Goal: Task Accomplishment & Management: Use online tool/utility

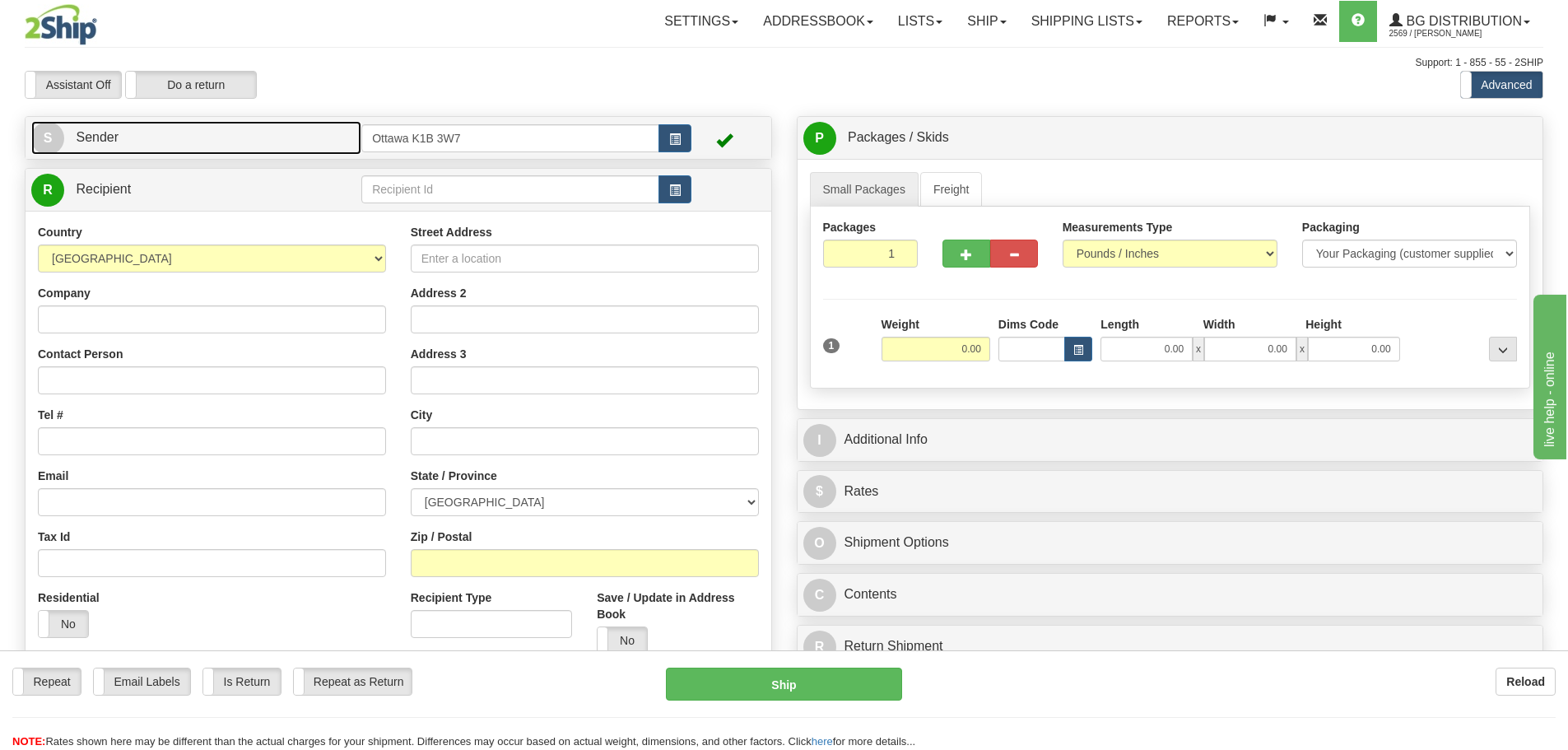
click at [261, 141] on link "S Sender" at bounding box center [196, 138] width 330 height 33
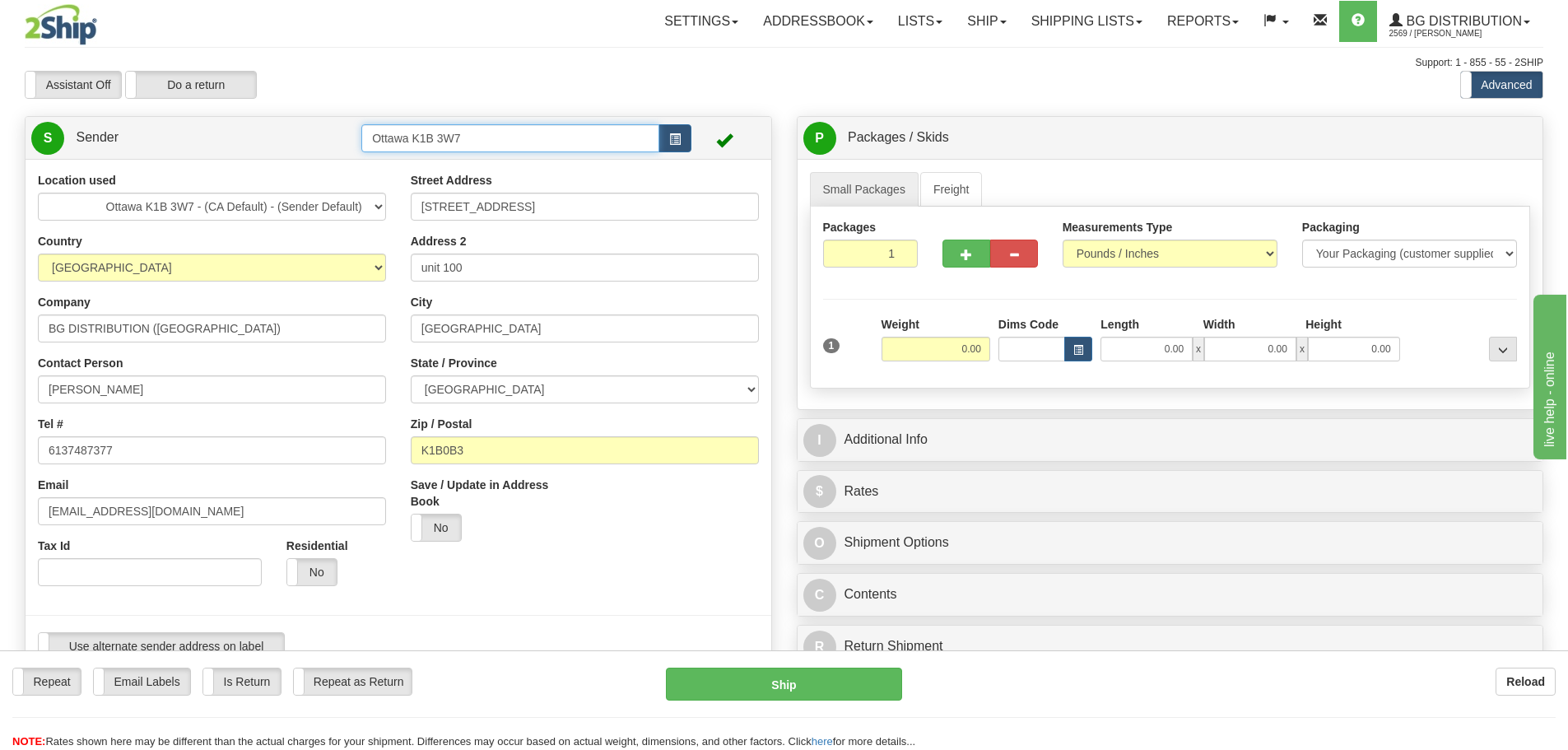
click at [587, 126] on input "Ottawa K1B 3W7" at bounding box center [510, 138] width 298 height 28
click at [678, 140] on span "button" at bounding box center [675, 139] width 12 height 11
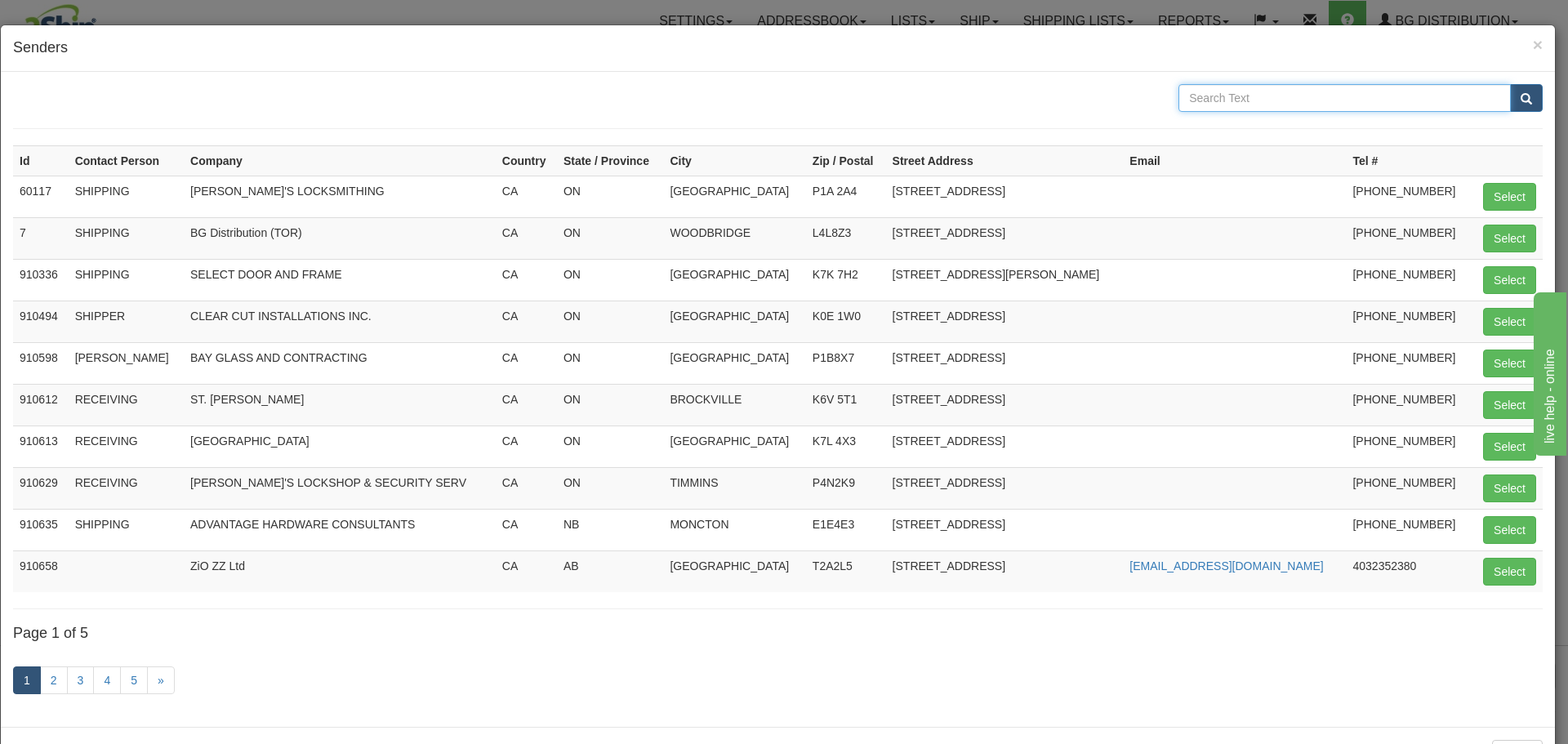
click at [1276, 96] on input "text" at bounding box center [1344, 98] width 332 height 27
type input "BAY GLASS"
click at [1509, 84] on button "submit" at bounding box center [1525, 98] width 32 height 27
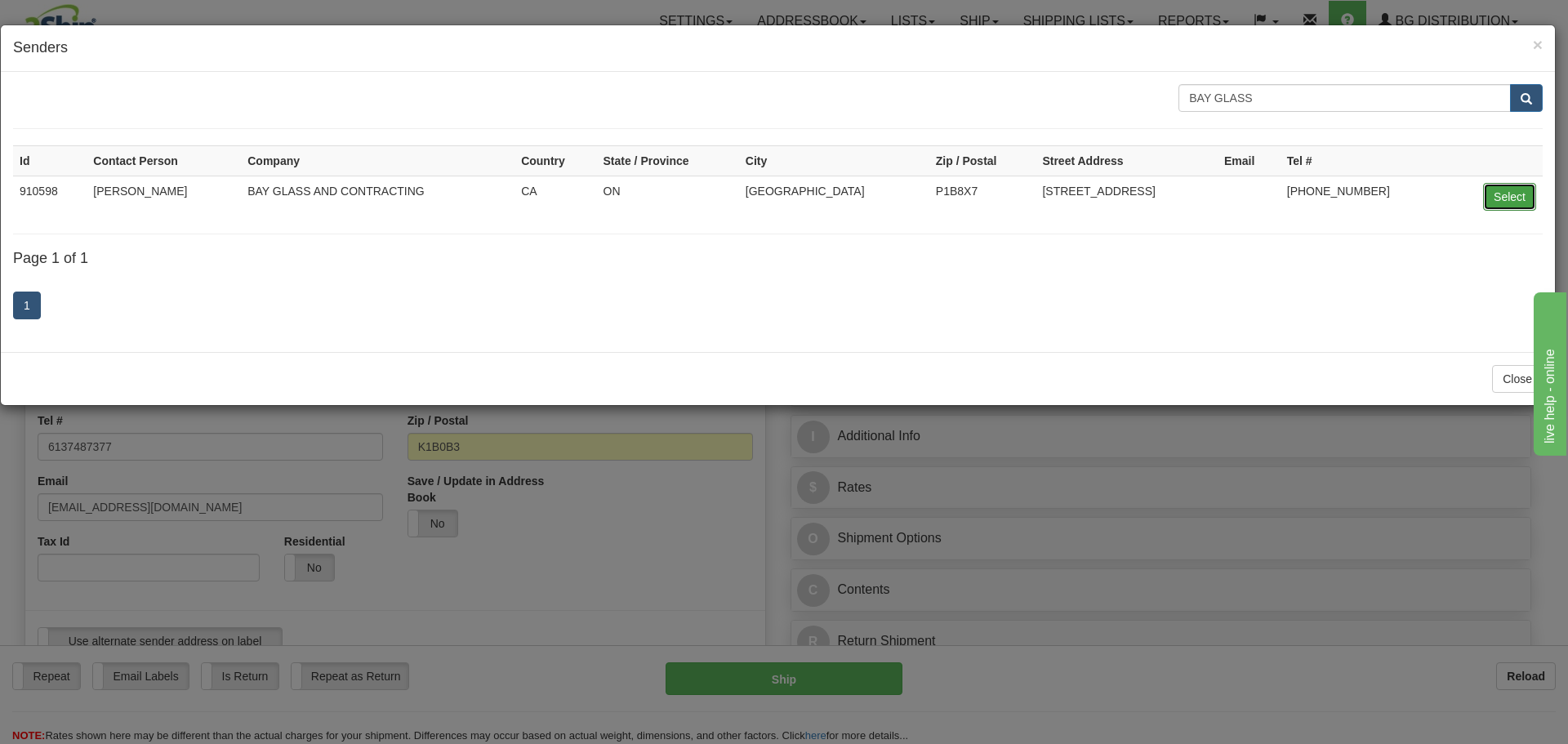
click at [1494, 192] on button "Select" at bounding box center [1509, 196] width 53 height 27
type input "910598"
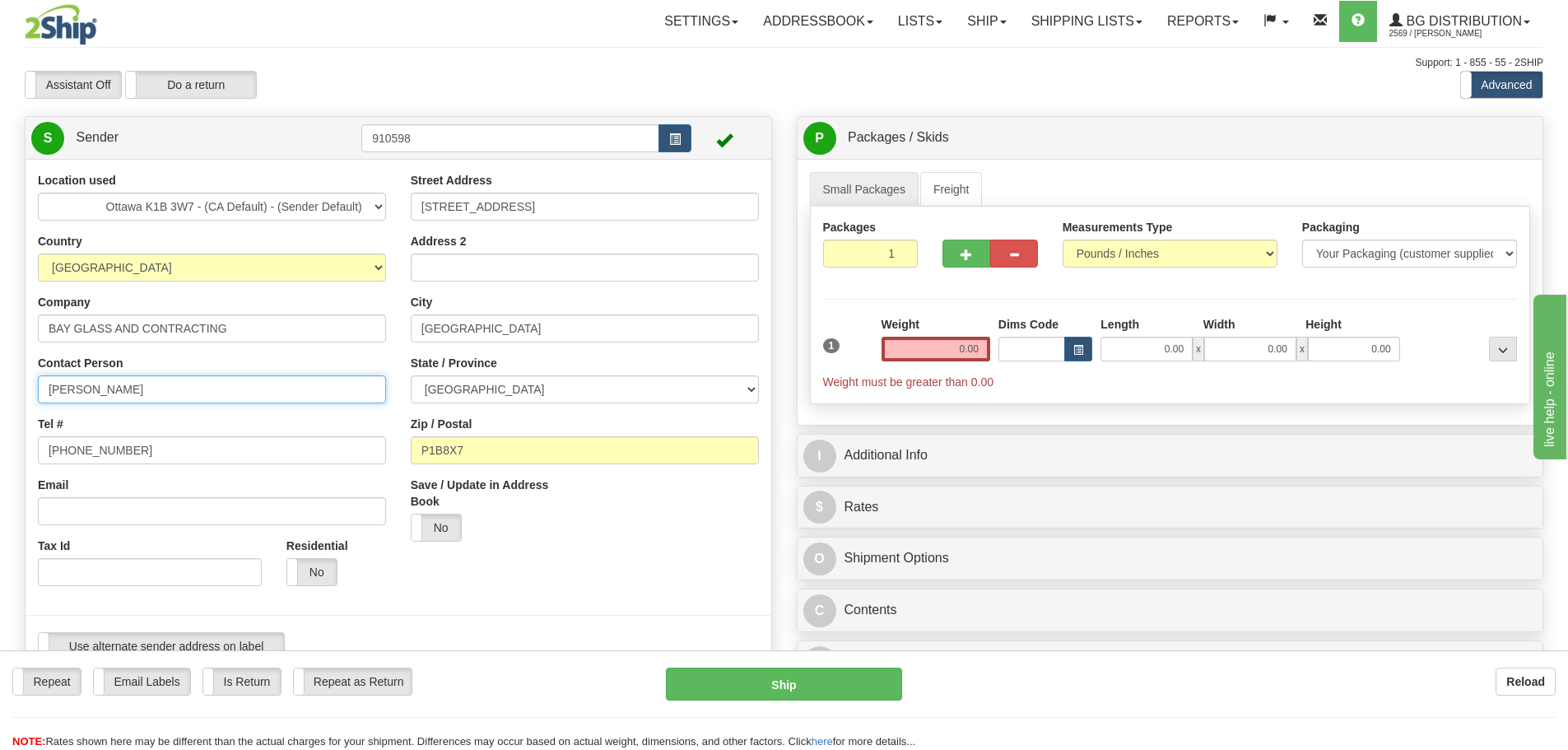
drag, startPoint x: 173, startPoint y: 383, endPoint x: 0, endPoint y: 373, distance: 173.3
click at [0, 374] on div "Toggle navigation Settings Shipping Preferences Fields Preferences New" at bounding box center [784, 730] width 1568 height 1462
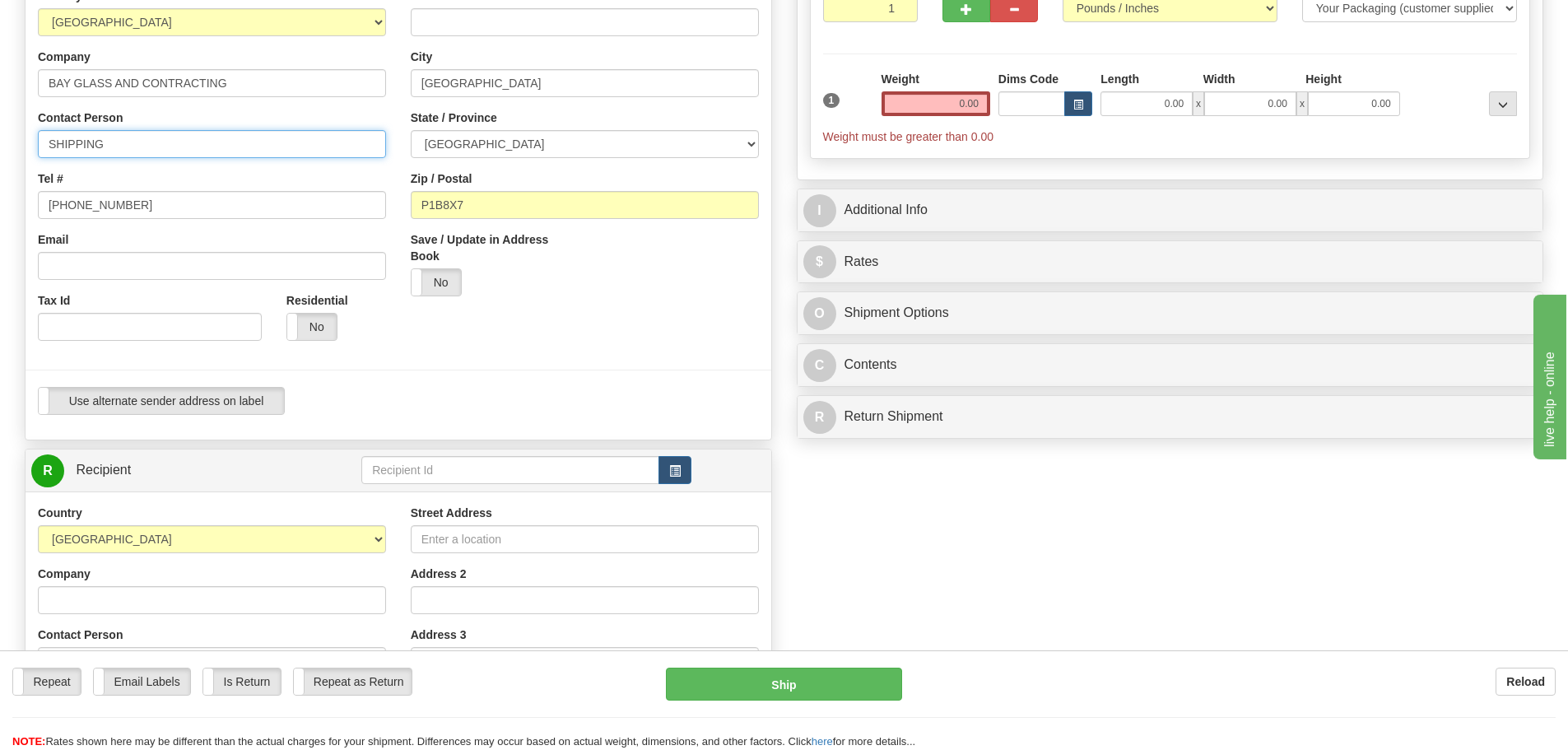
scroll to position [247, 0]
type input "SHIPPING"
click at [465, 470] on input "text" at bounding box center [510, 469] width 298 height 28
click at [672, 465] on span "button" at bounding box center [675, 469] width 12 height 11
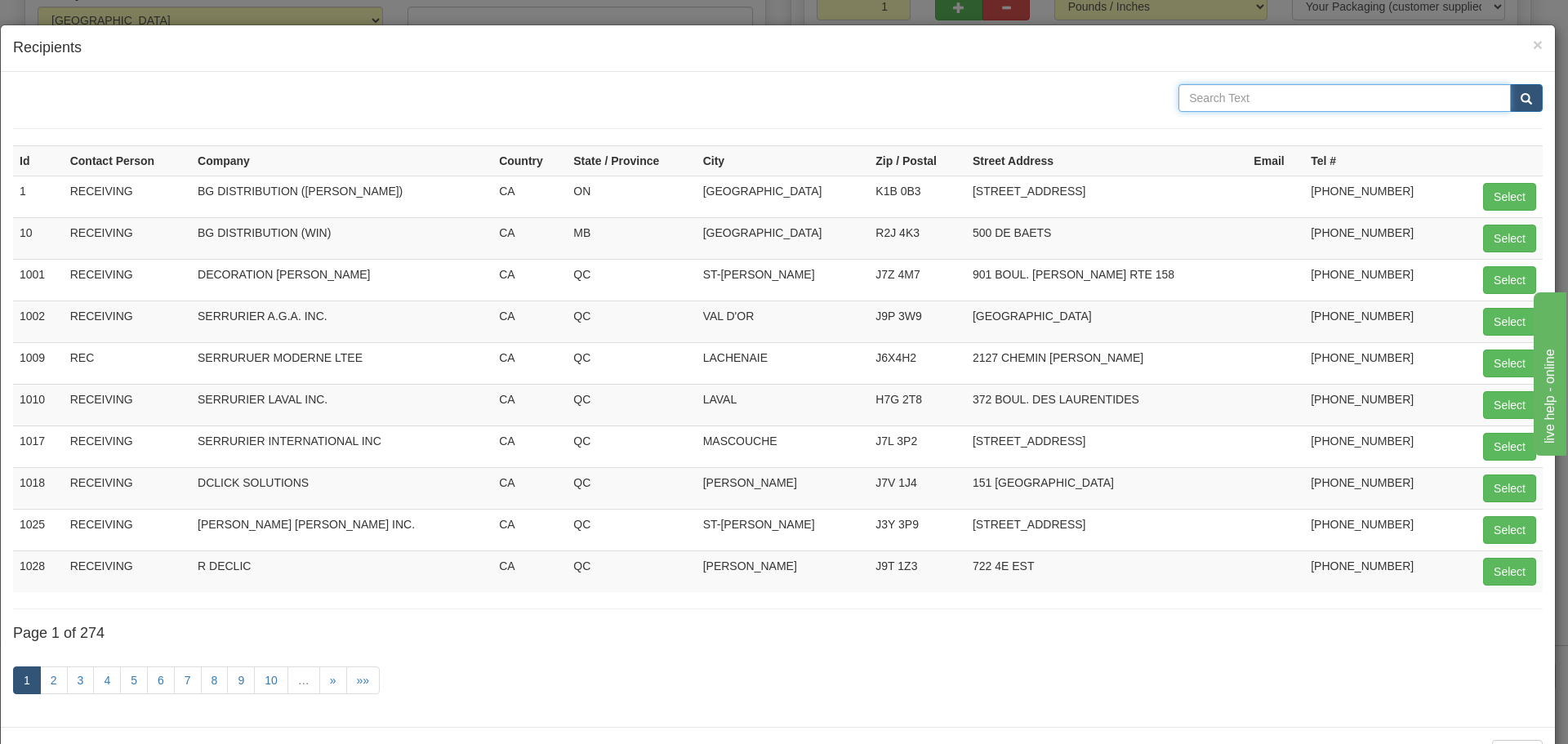
click at [1271, 103] on input "text" at bounding box center [1344, 98] width 332 height 27
type input "BAY GLASS"
click at [1509, 84] on button "submit" at bounding box center [1525, 98] width 32 height 27
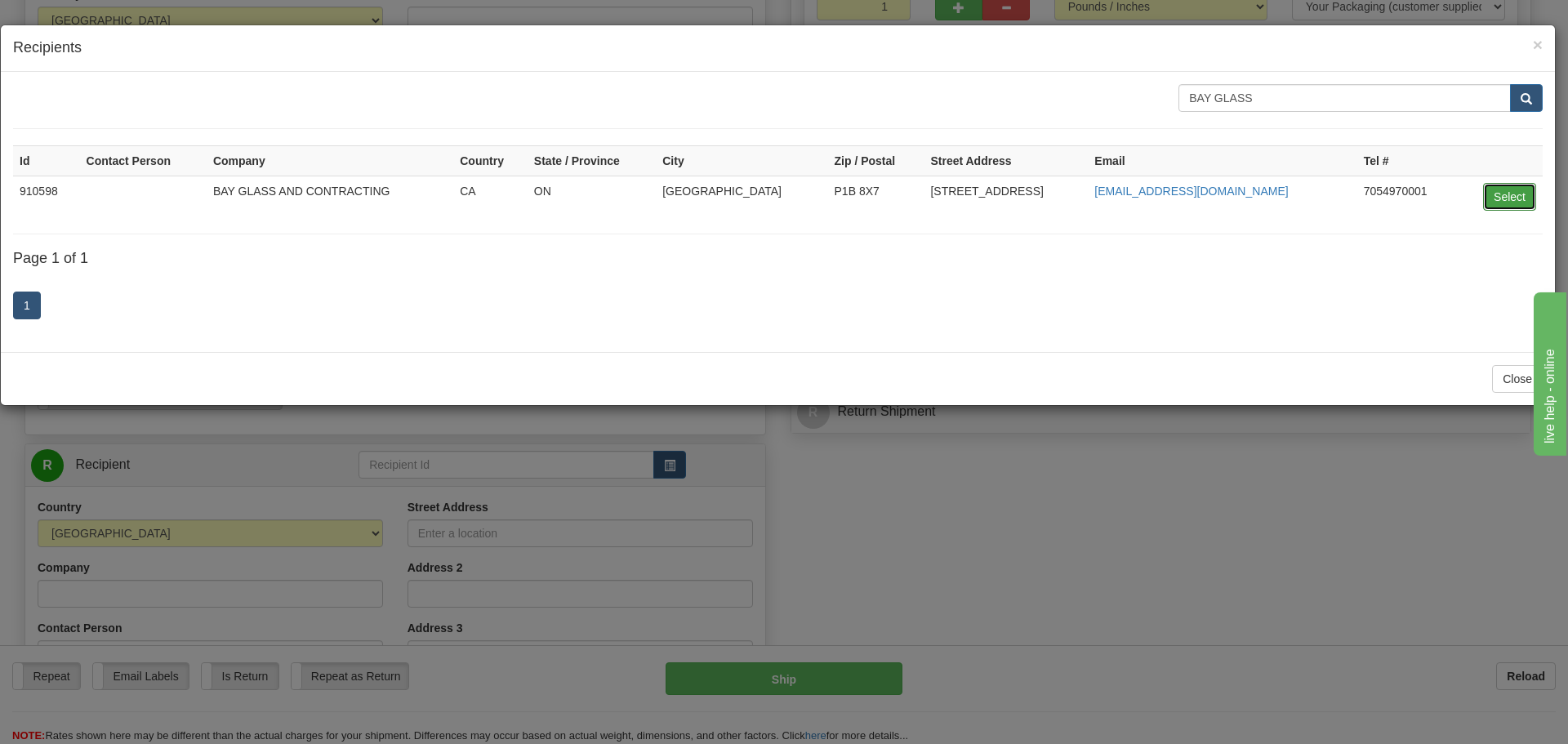
click at [1519, 187] on button "Select" at bounding box center [1509, 196] width 53 height 27
type input "910598"
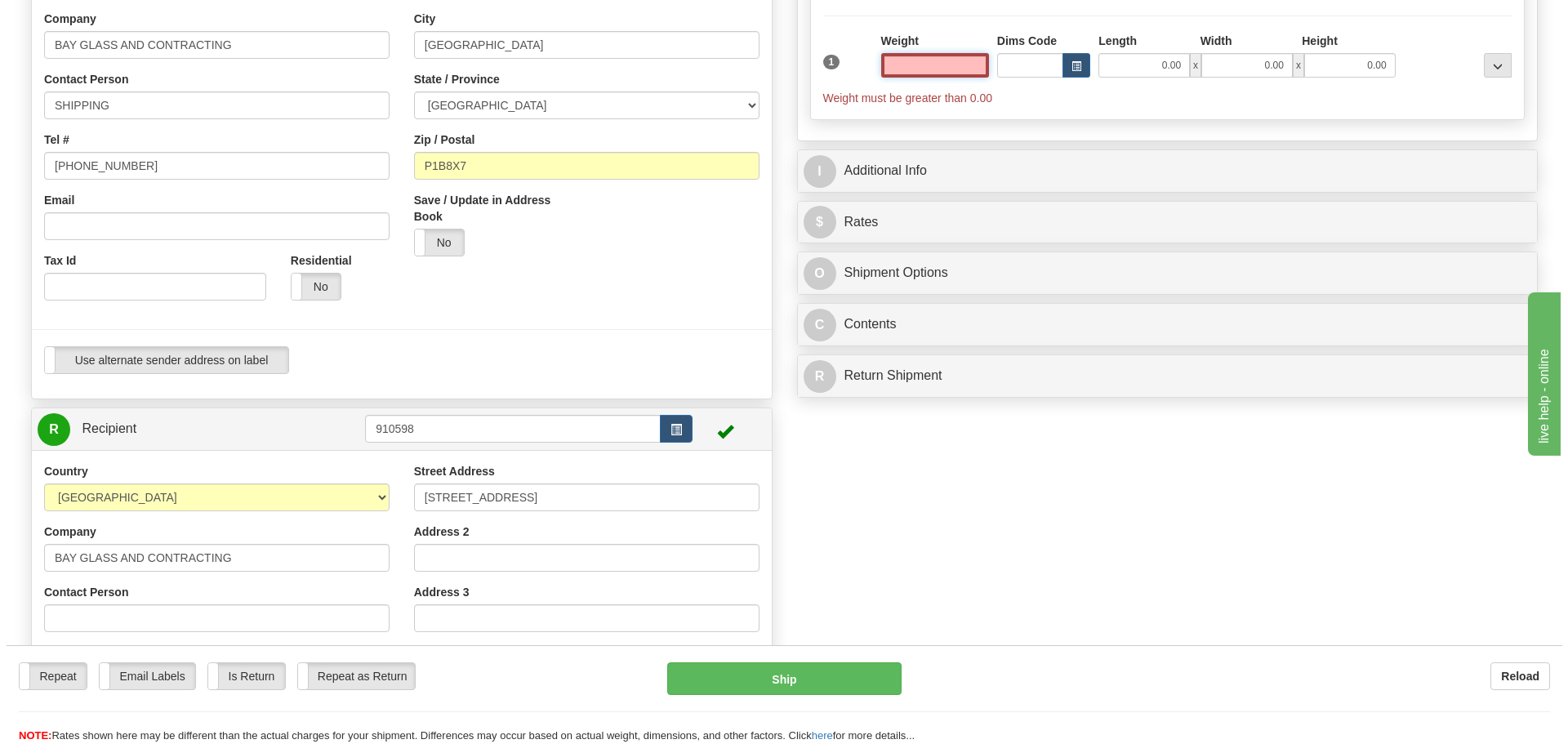
scroll to position [408, 0]
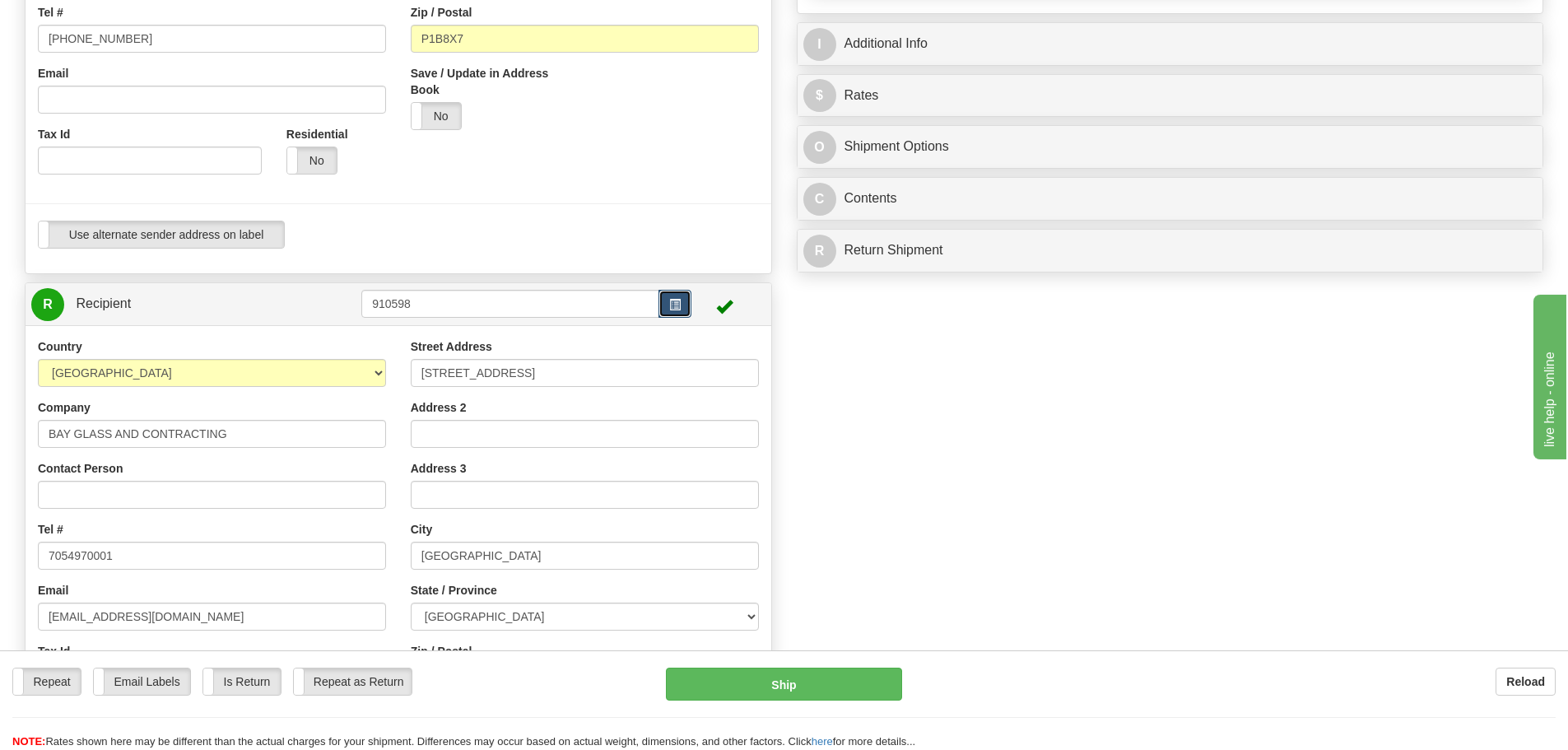
type input "0.00"
click at [678, 313] on button "button" at bounding box center [674, 303] width 32 height 28
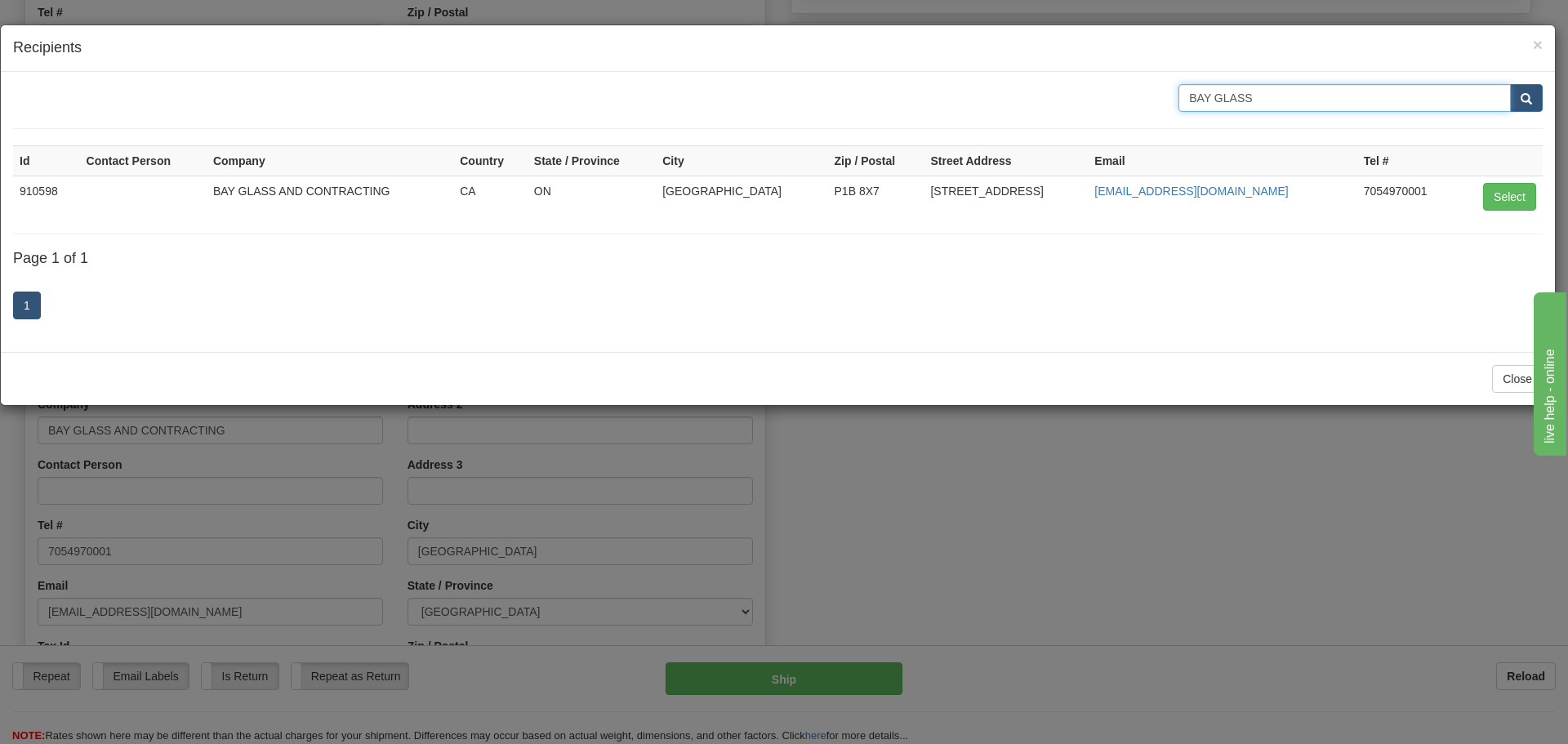
click at [1234, 104] on input "BAY GLASS" at bounding box center [1344, 98] width 332 height 27
drag, startPoint x: 1322, startPoint y: 100, endPoint x: 970, endPoint y: 105, distance: 352.0
click at [972, 104] on div "BAY GLASS" at bounding box center [777, 98] width 1553 height 27
type input "[GEOGRAPHIC_DATA]"
click at [1534, 85] on button "submit" at bounding box center [1525, 98] width 32 height 27
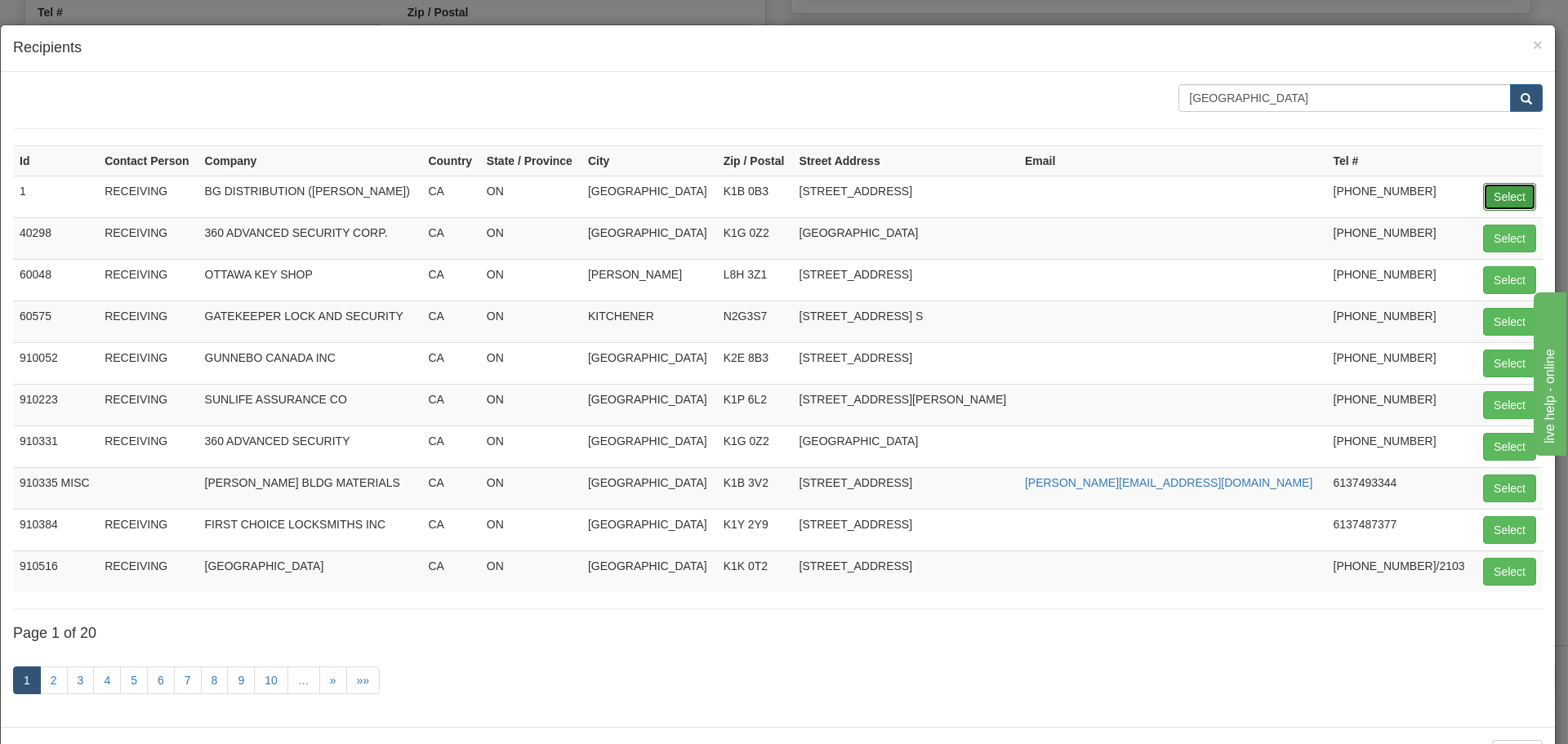
click at [1491, 188] on button "Select" at bounding box center [1509, 196] width 53 height 27
type input "1"
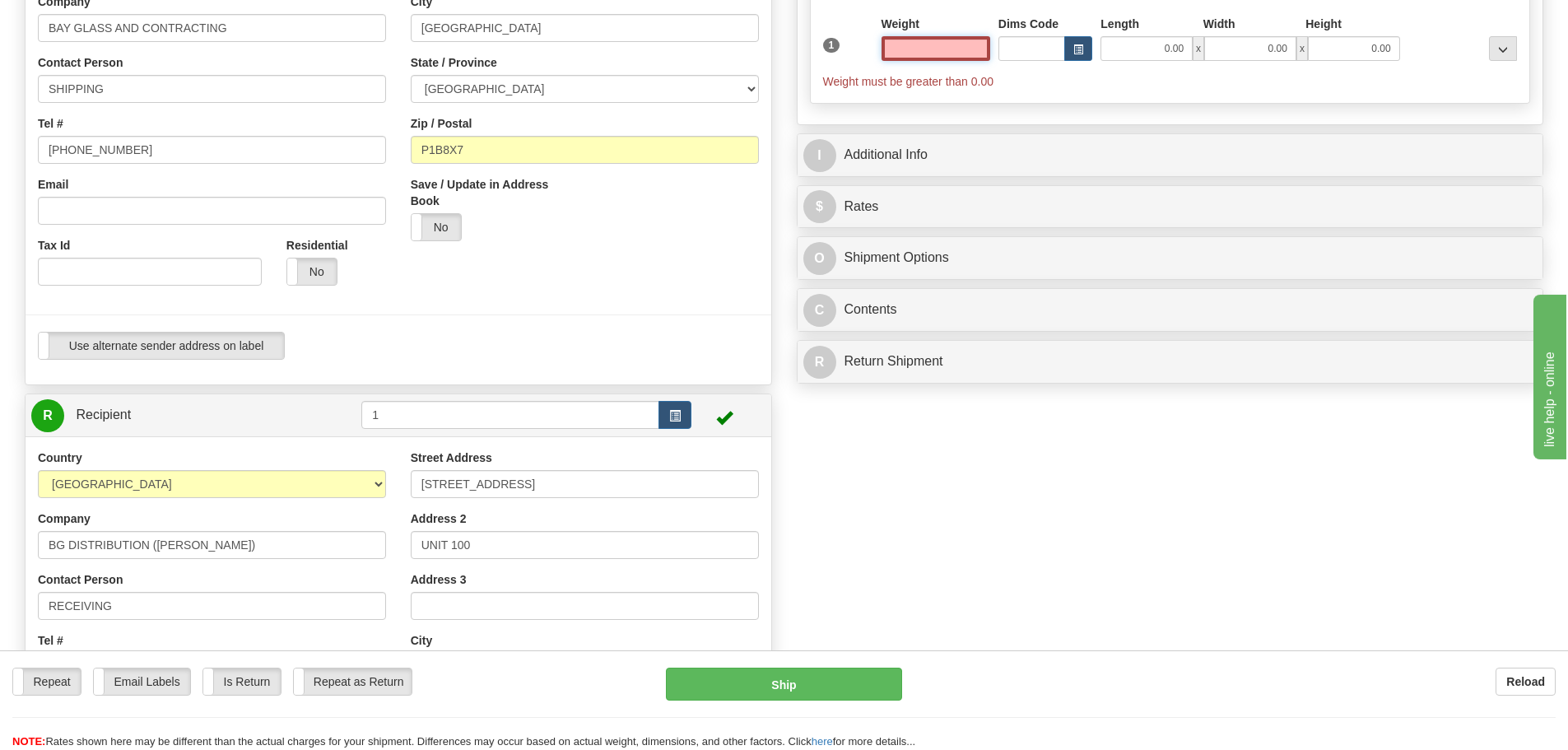
scroll to position [0, 0]
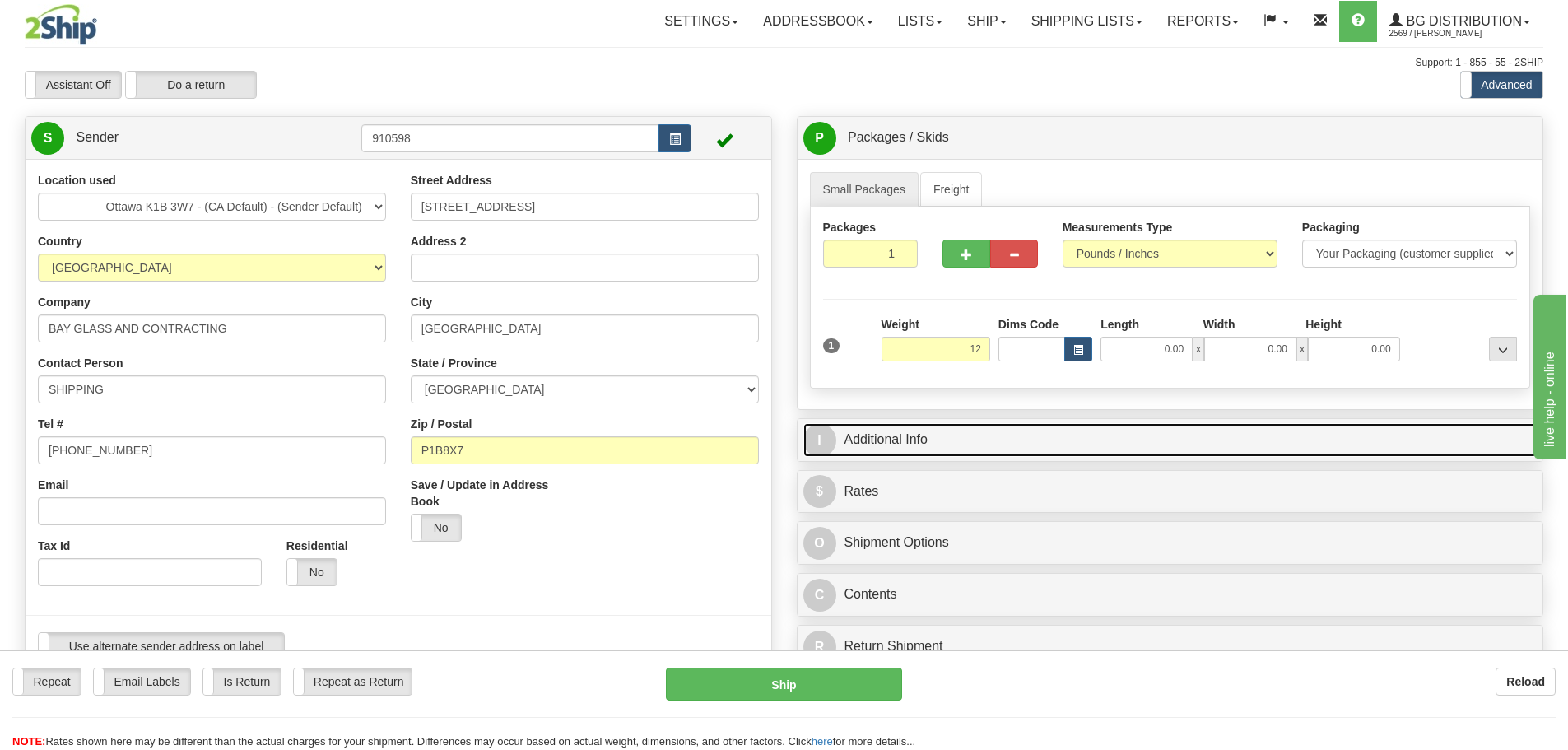
type input "12.00"
click at [1183, 429] on link "I Additional Info" at bounding box center [1170, 440] width 734 height 33
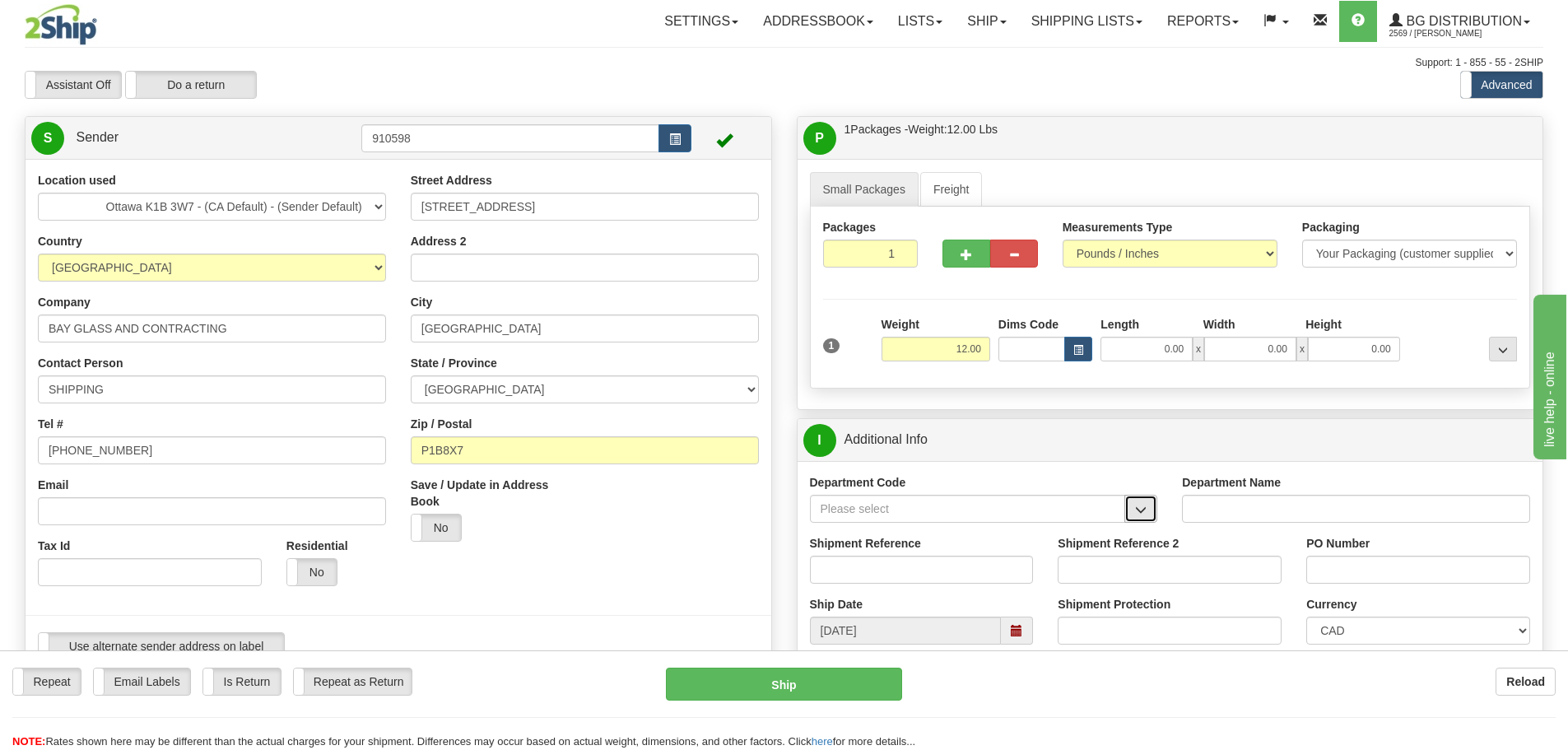
click at [1144, 505] on span "button" at bounding box center [1141, 510] width 12 height 11
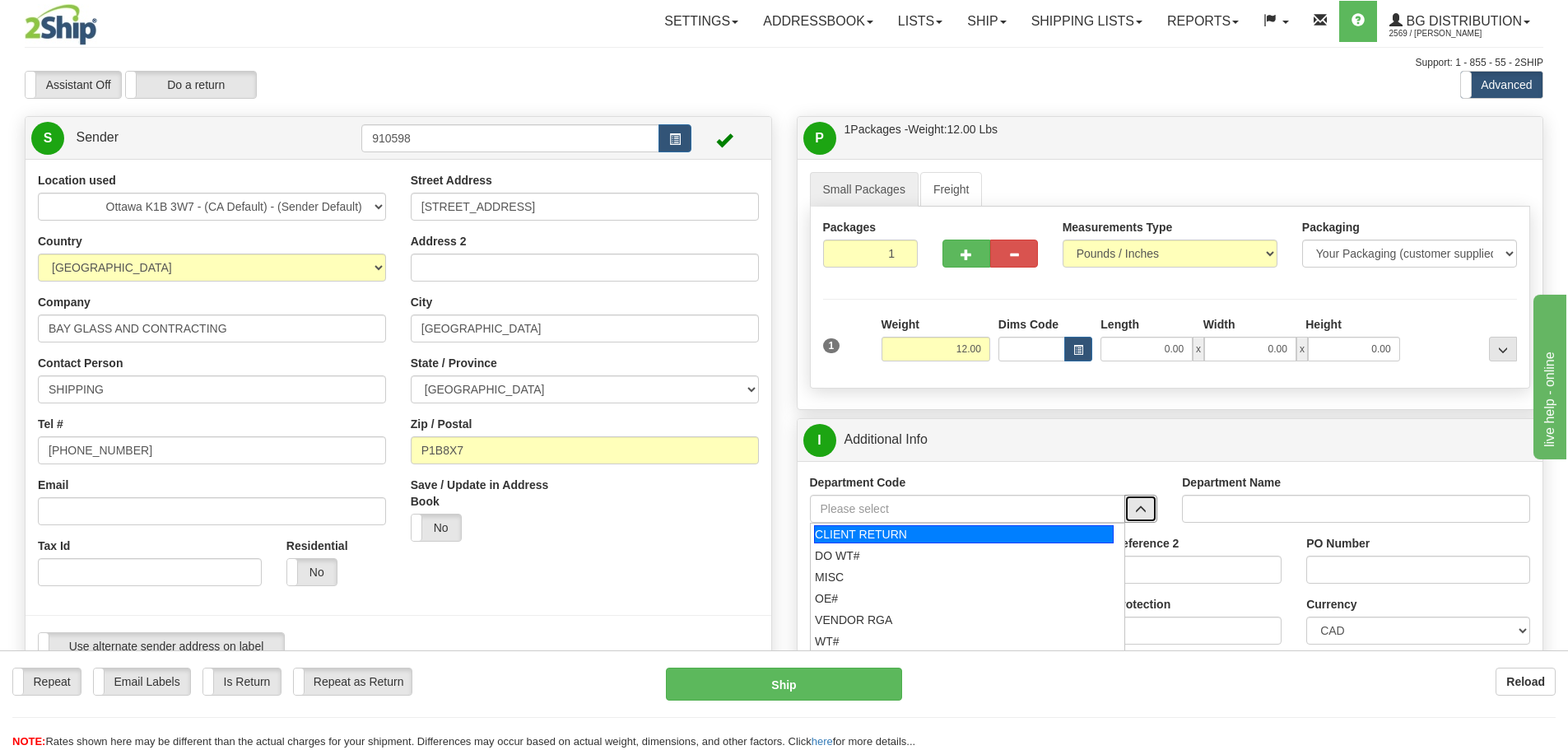
click at [894, 536] on div "CLIENT RETURN" at bounding box center [964, 534] width 299 height 18
type input "CLIENT RETURN"
type input "RETURN LABELS"
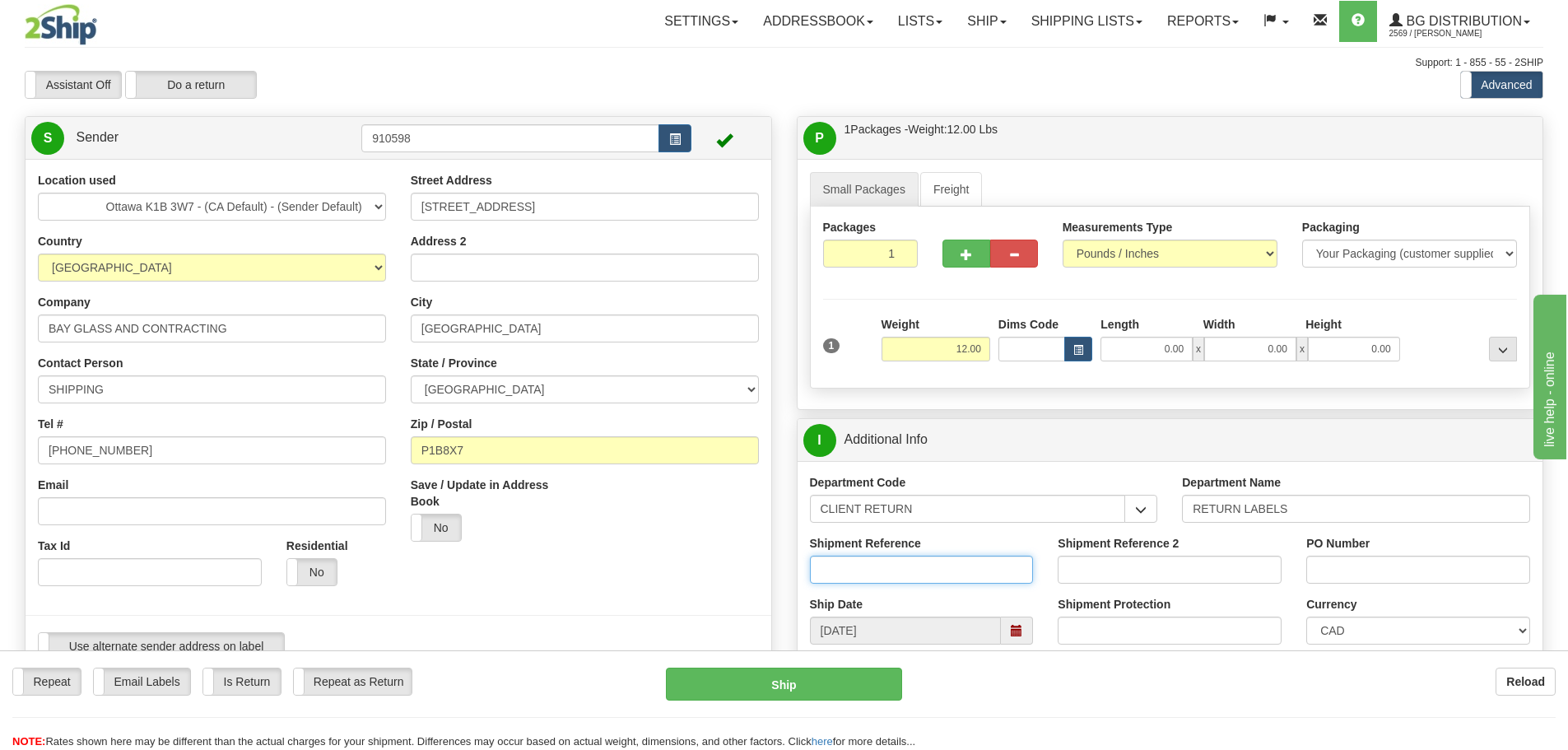
click at [921, 558] on input "Shipment Reference" at bounding box center [921, 569] width 223 height 28
type input "[PERSON_NAME]"
type input "K"
type input "N/A"
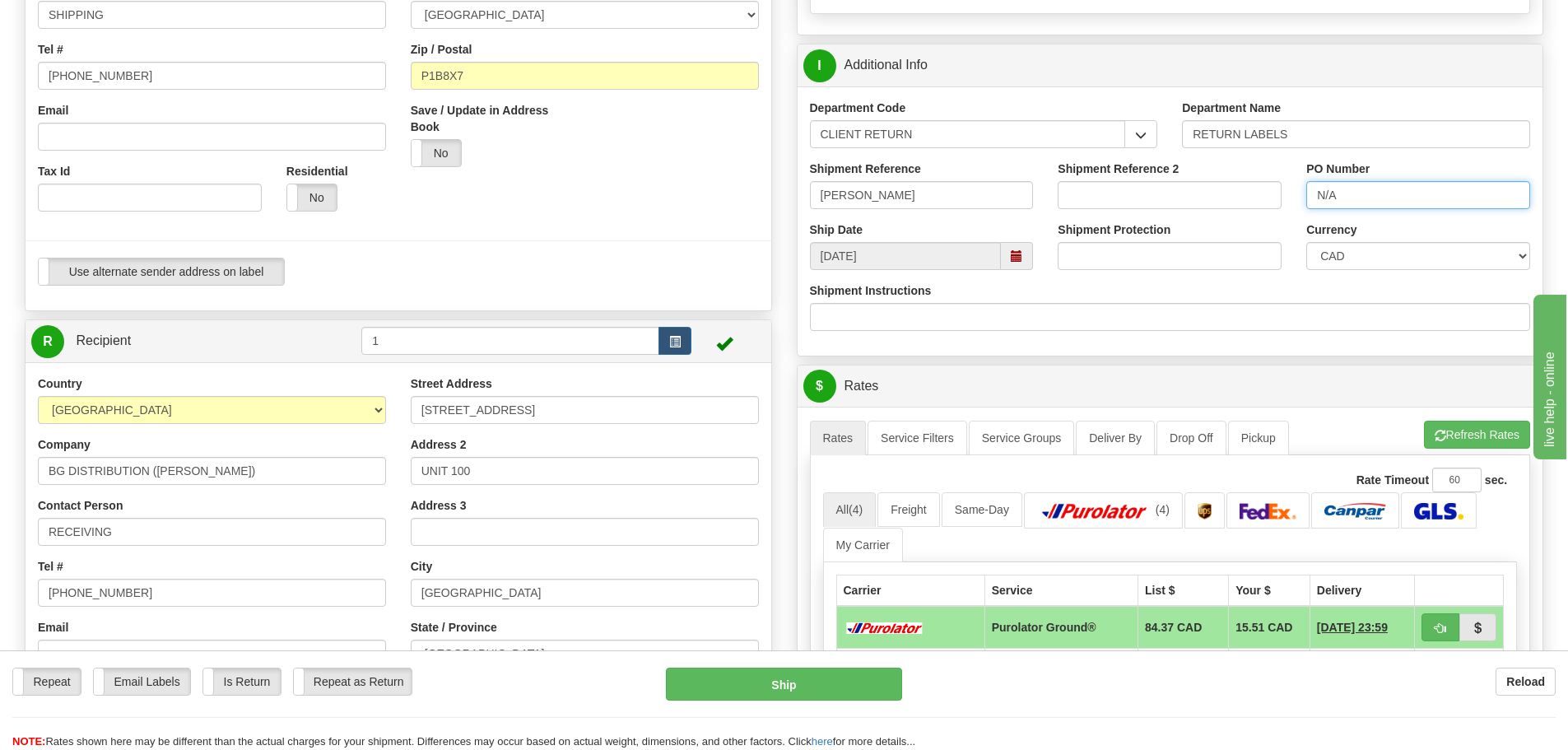
scroll to position [494, 0]
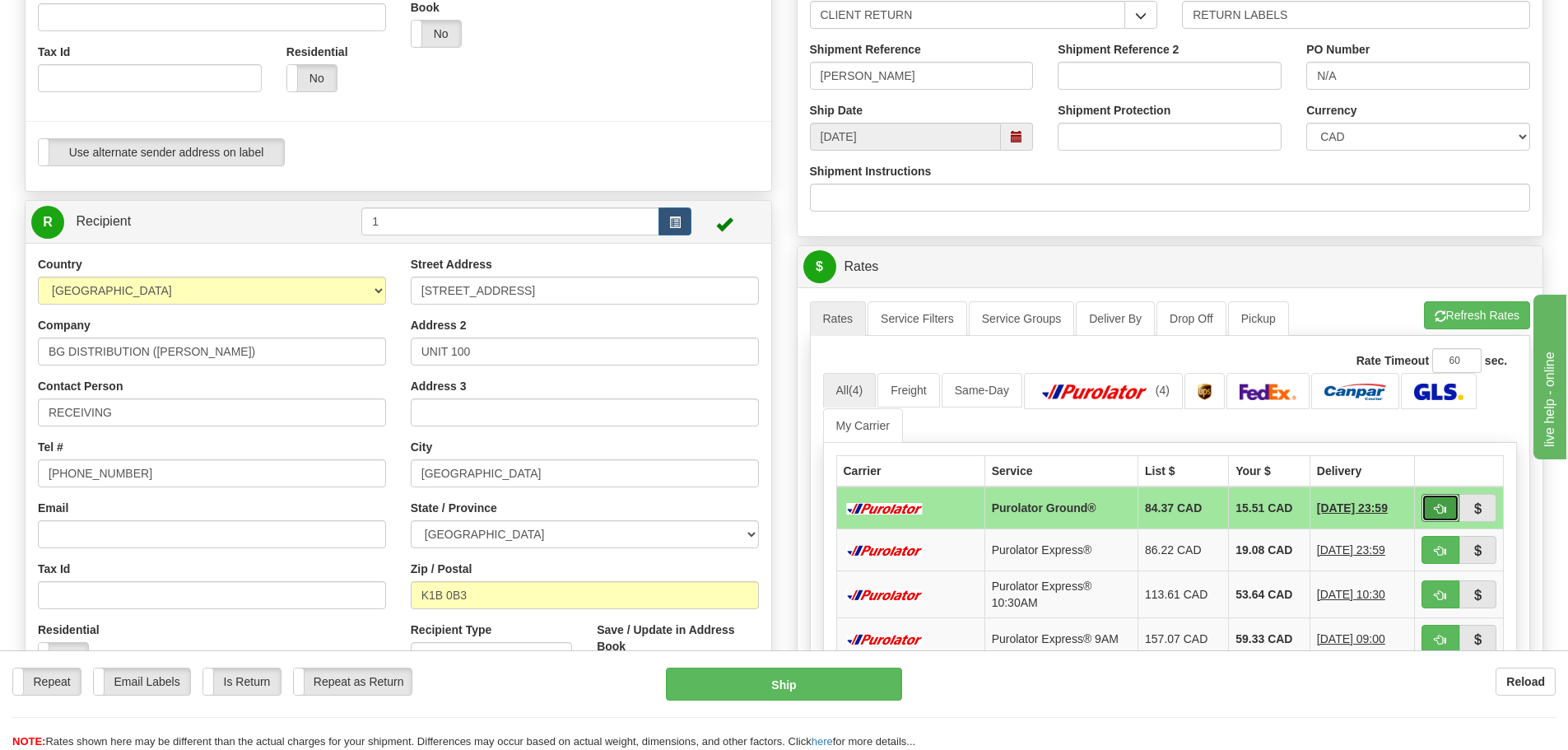
click at [1445, 518] on button "button" at bounding box center [1440, 508] width 37 height 28
type input "260"
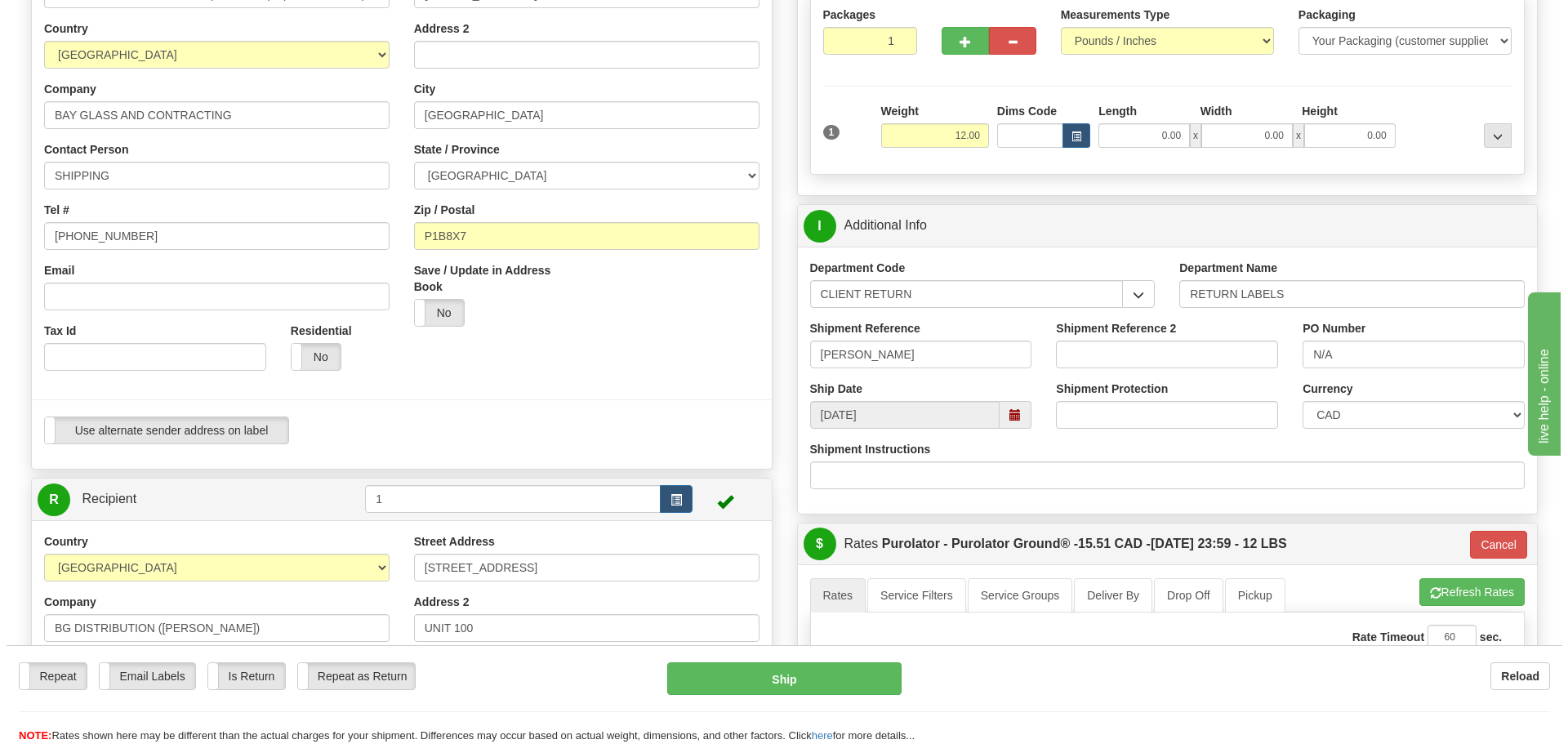
scroll to position [163, 0]
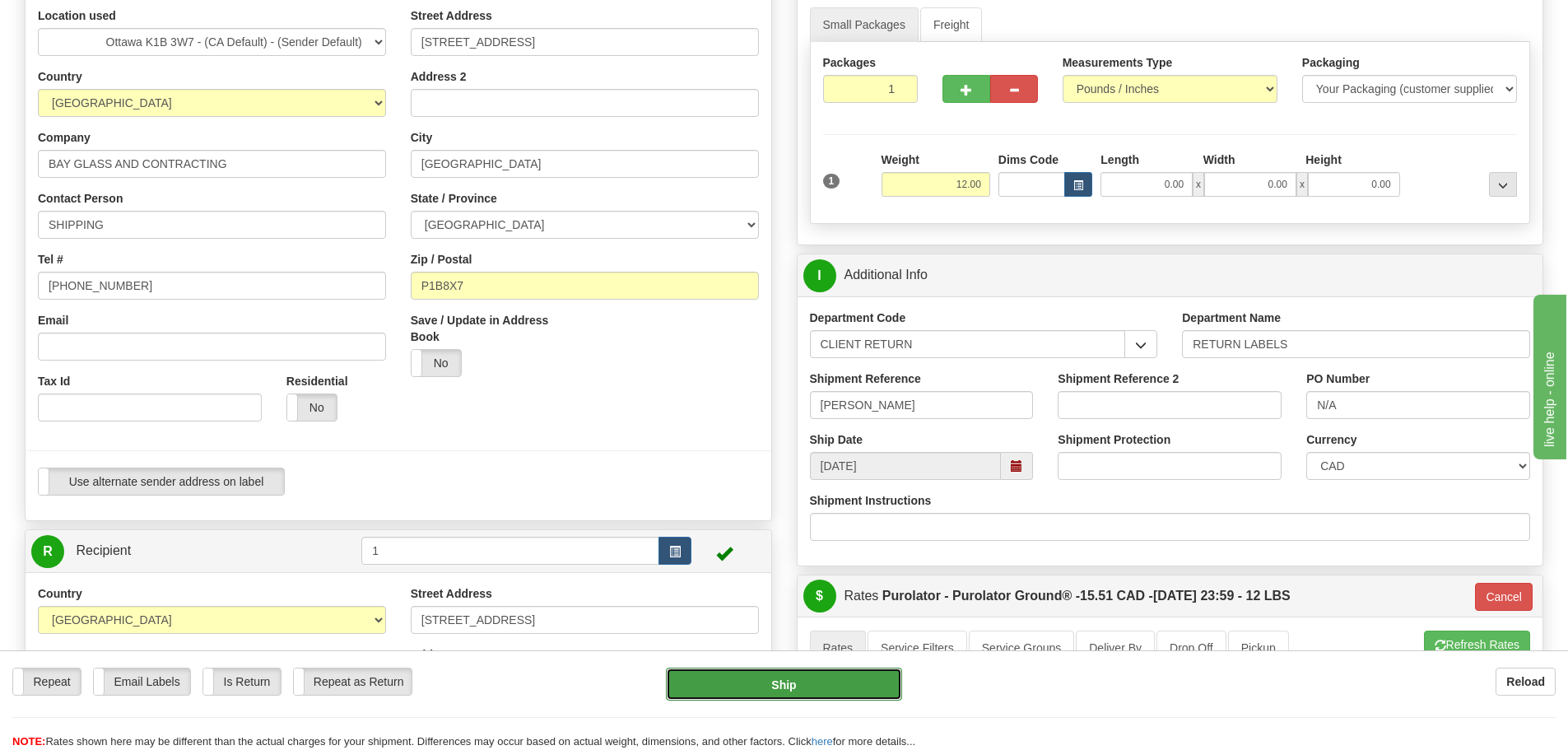
click at [815, 681] on button "Ship" at bounding box center [784, 683] width 236 height 32
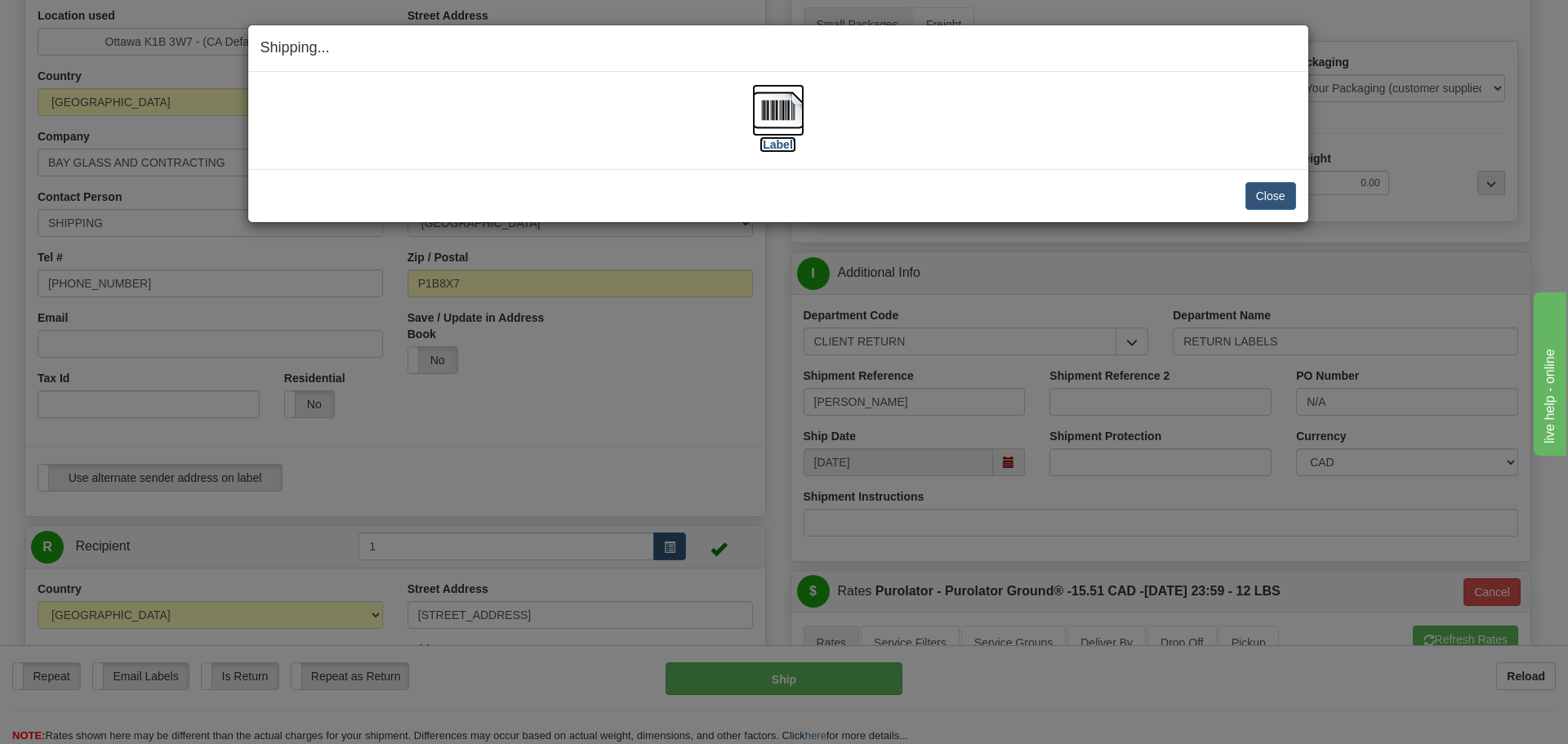
click at [796, 143] on label "[Label]" at bounding box center [778, 145] width 37 height 17
click at [1282, 188] on button "Close" at bounding box center [1270, 195] width 51 height 27
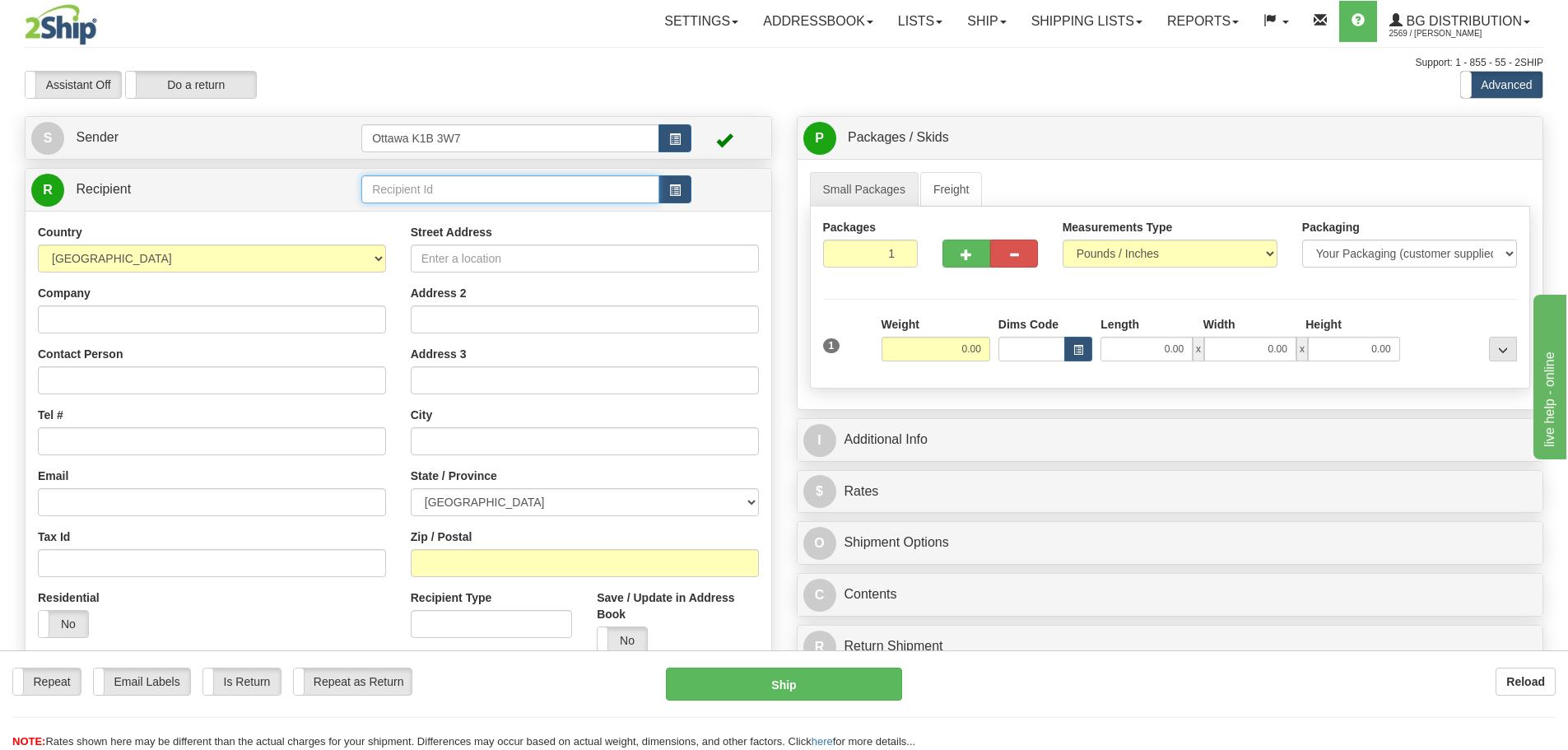
click at [540, 178] on input "text" at bounding box center [510, 189] width 298 height 28
type input "910990"
click at [643, 88] on div "Assistant On Assistant Off Do a return Do a return" at bounding box center [334, 85] width 643 height 28
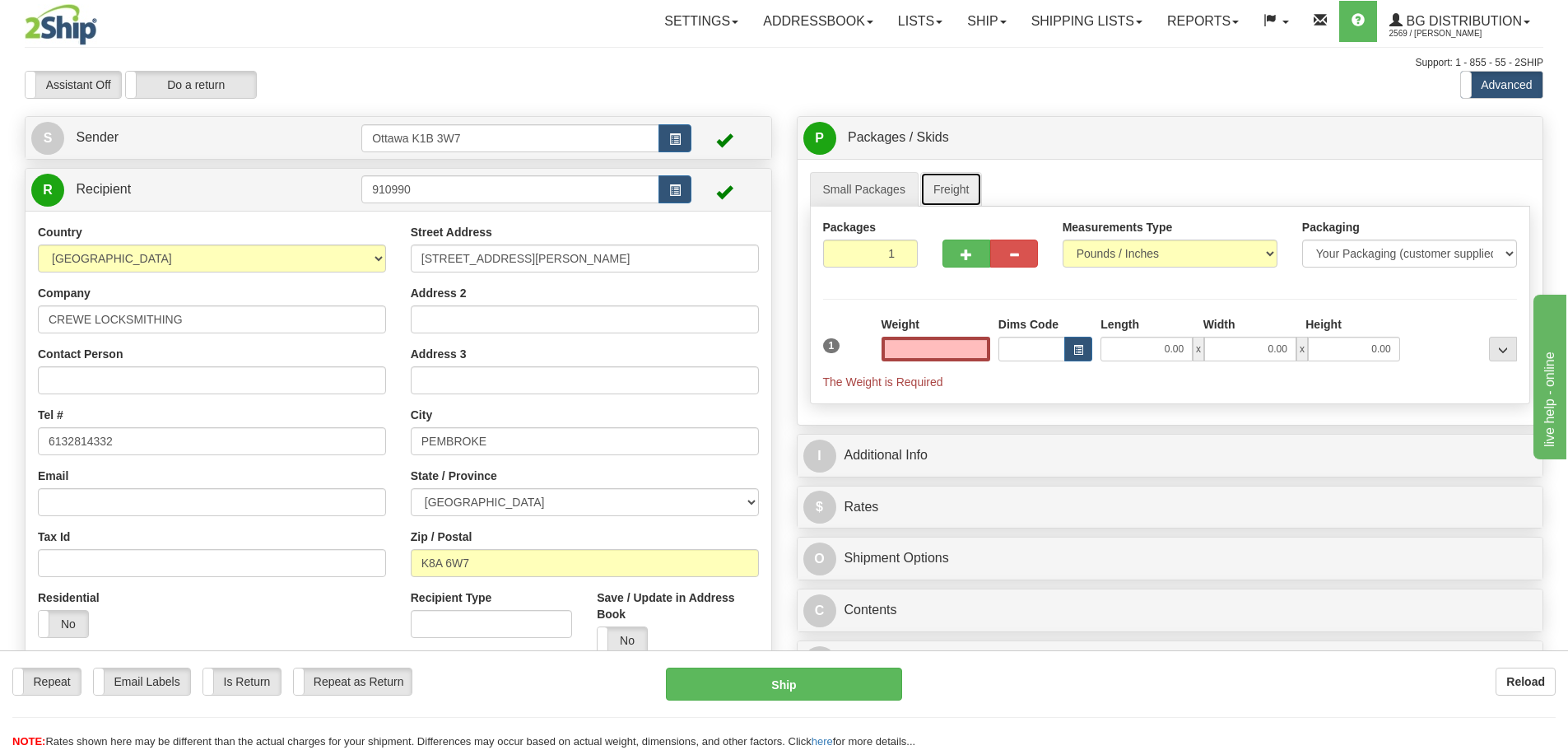
type input "0.00"
click at [960, 200] on link "Freight" at bounding box center [952, 189] width 63 height 34
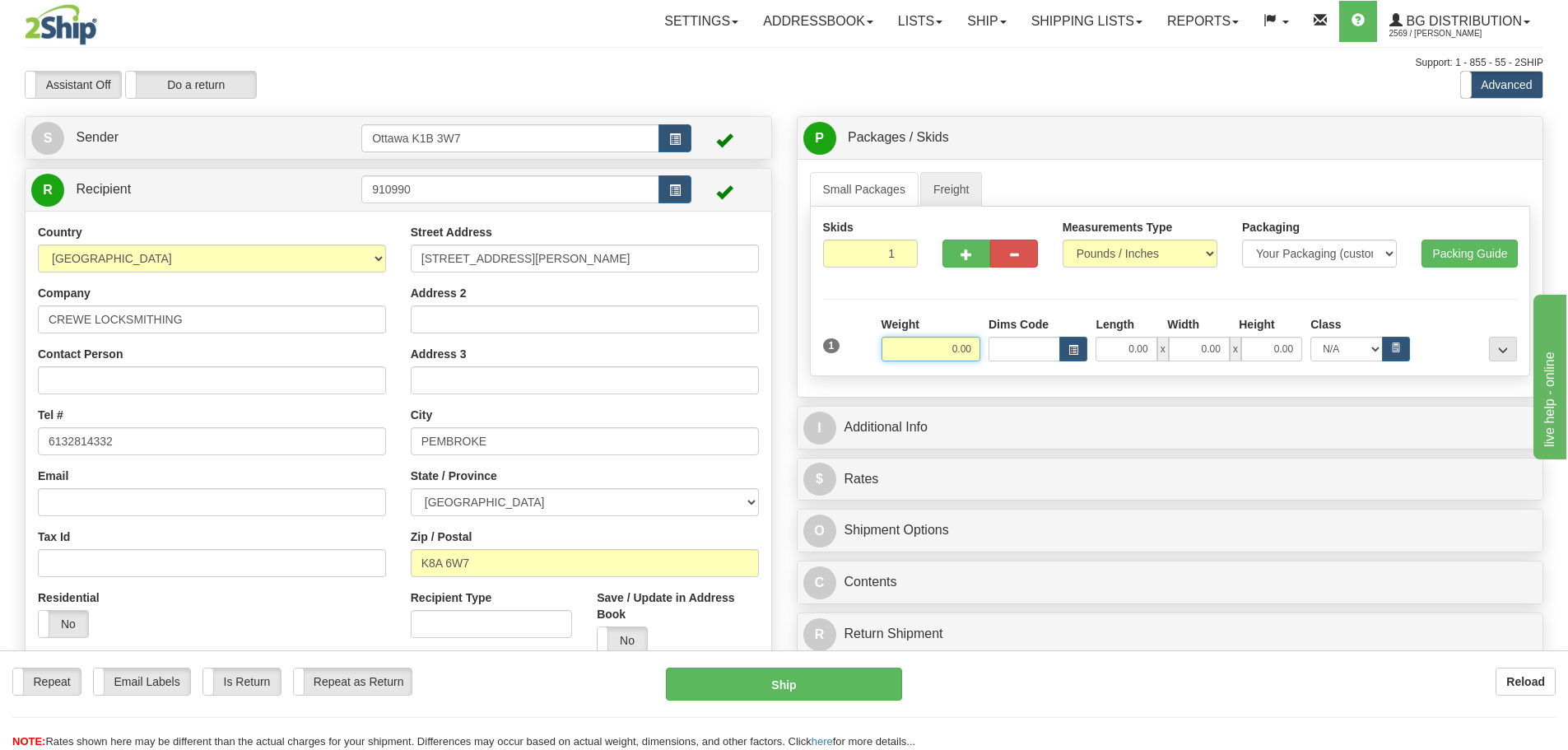
click at [933, 346] on input "0.00" at bounding box center [931, 348] width 98 height 25
type input "250.00"
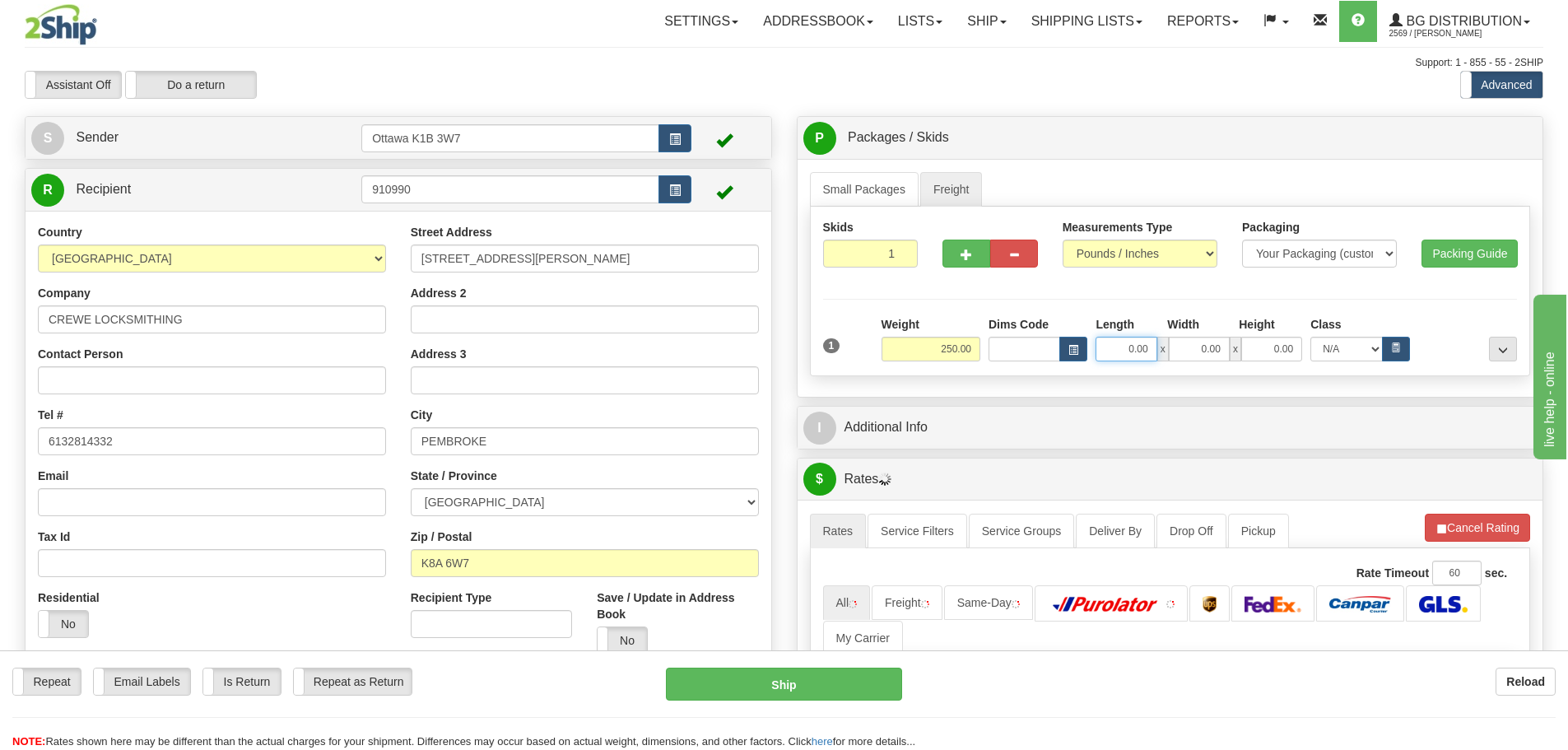
click at [1141, 347] on input "0.00" at bounding box center [1126, 348] width 61 height 25
type input "48.00"
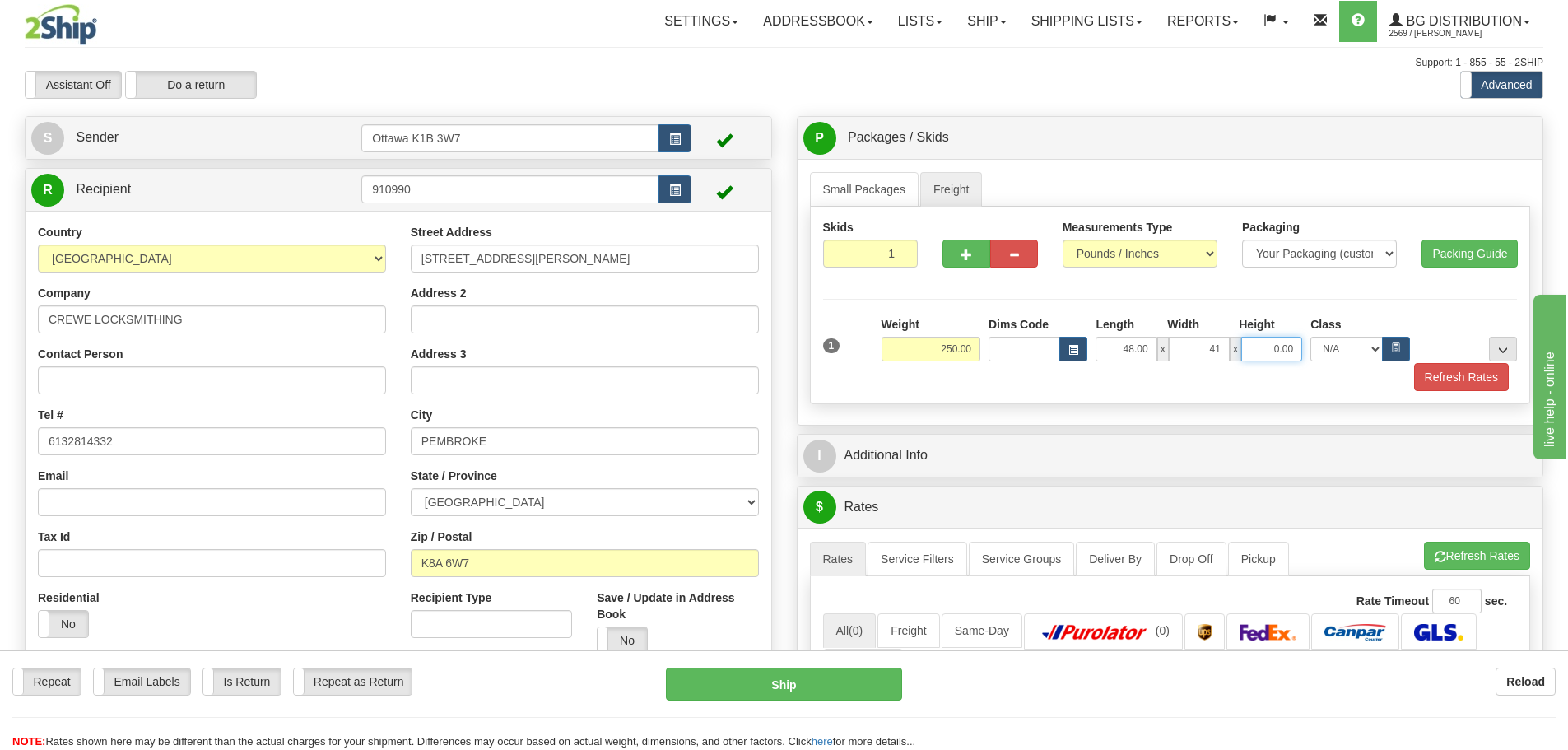
type input "41.00"
type input "22.00"
click at [1431, 371] on button "Refresh Rates" at bounding box center [1462, 377] width 94 height 28
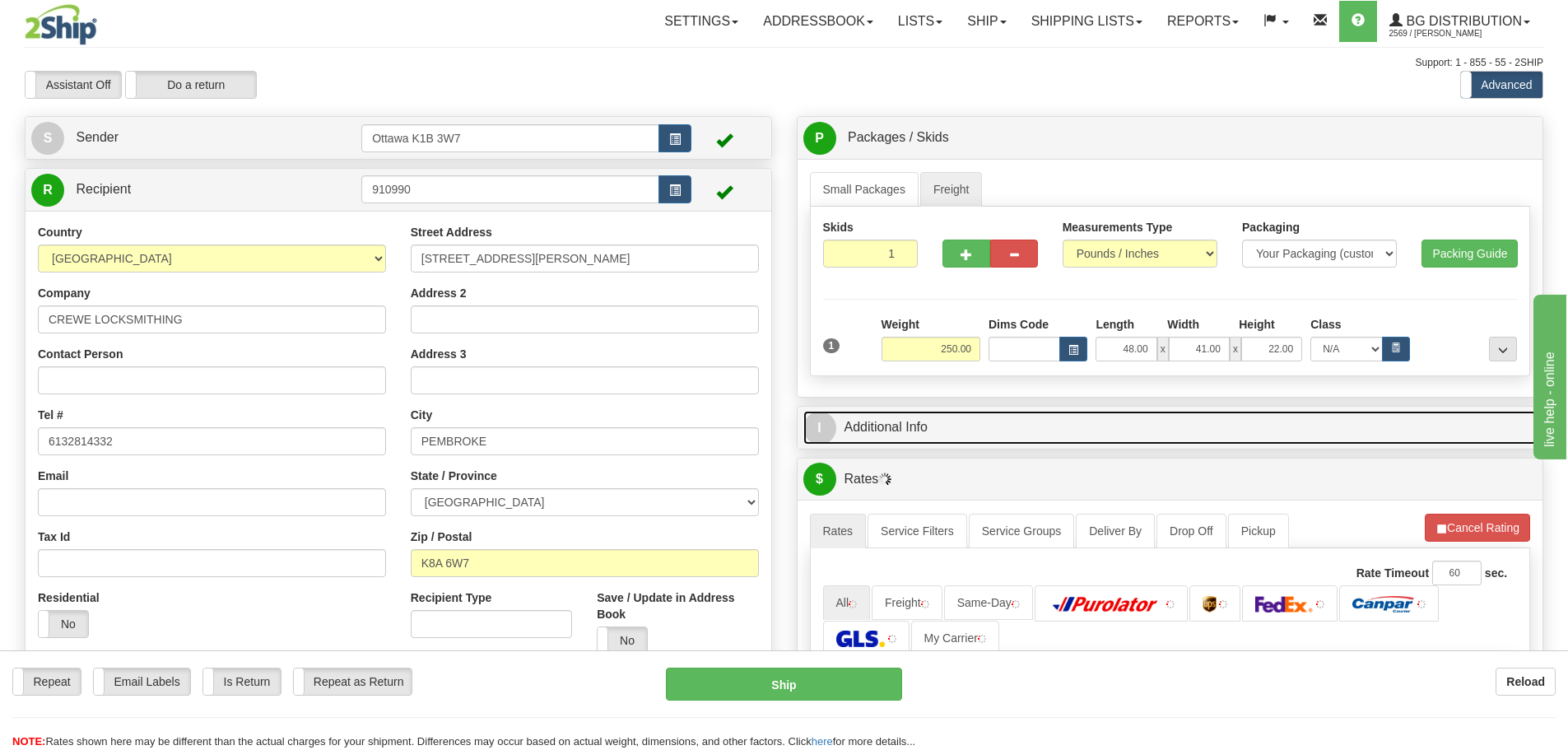
click at [1048, 418] on link "I Additional Info" at bounding box center [1170, 427] width 734 height 33
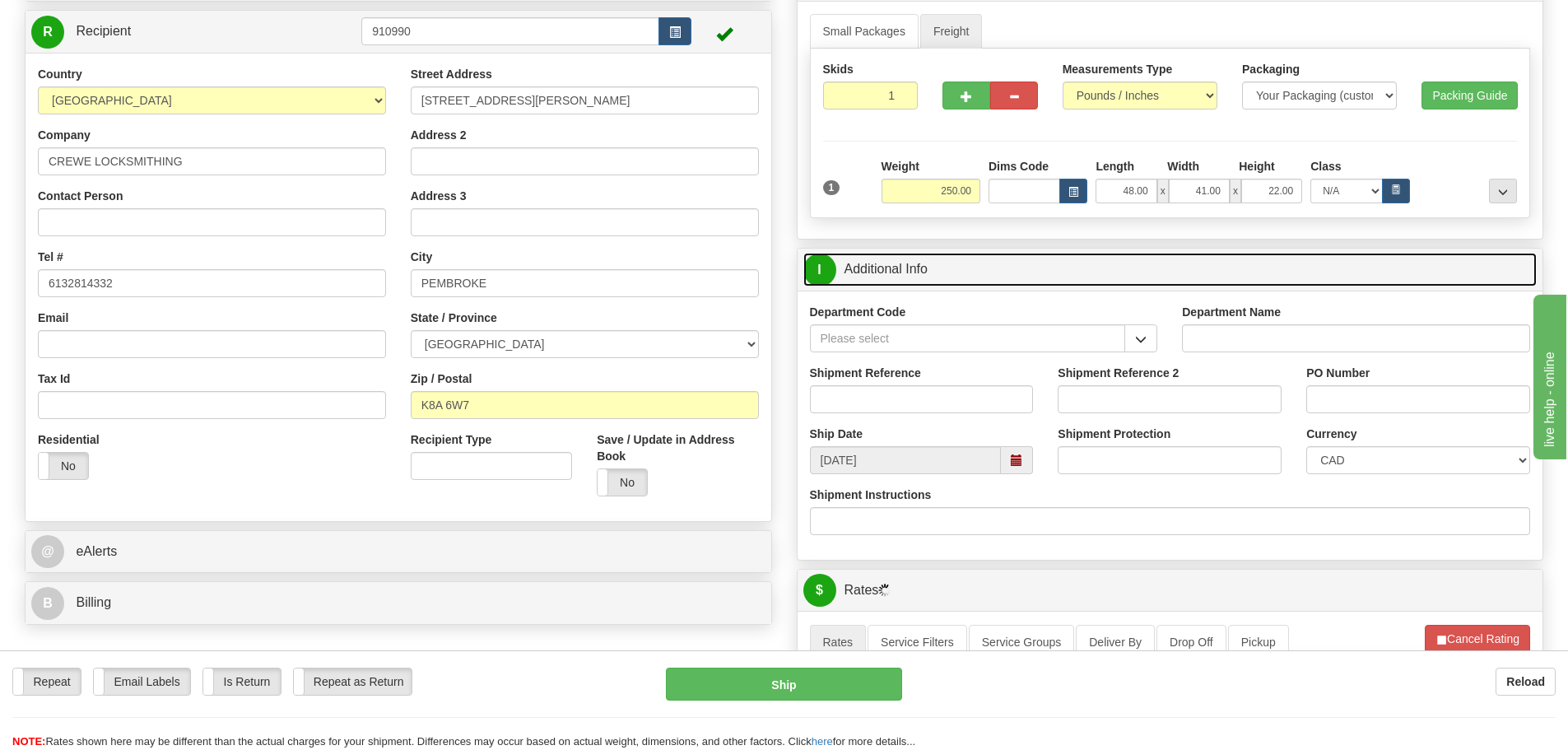
scroll to position [164, 0]
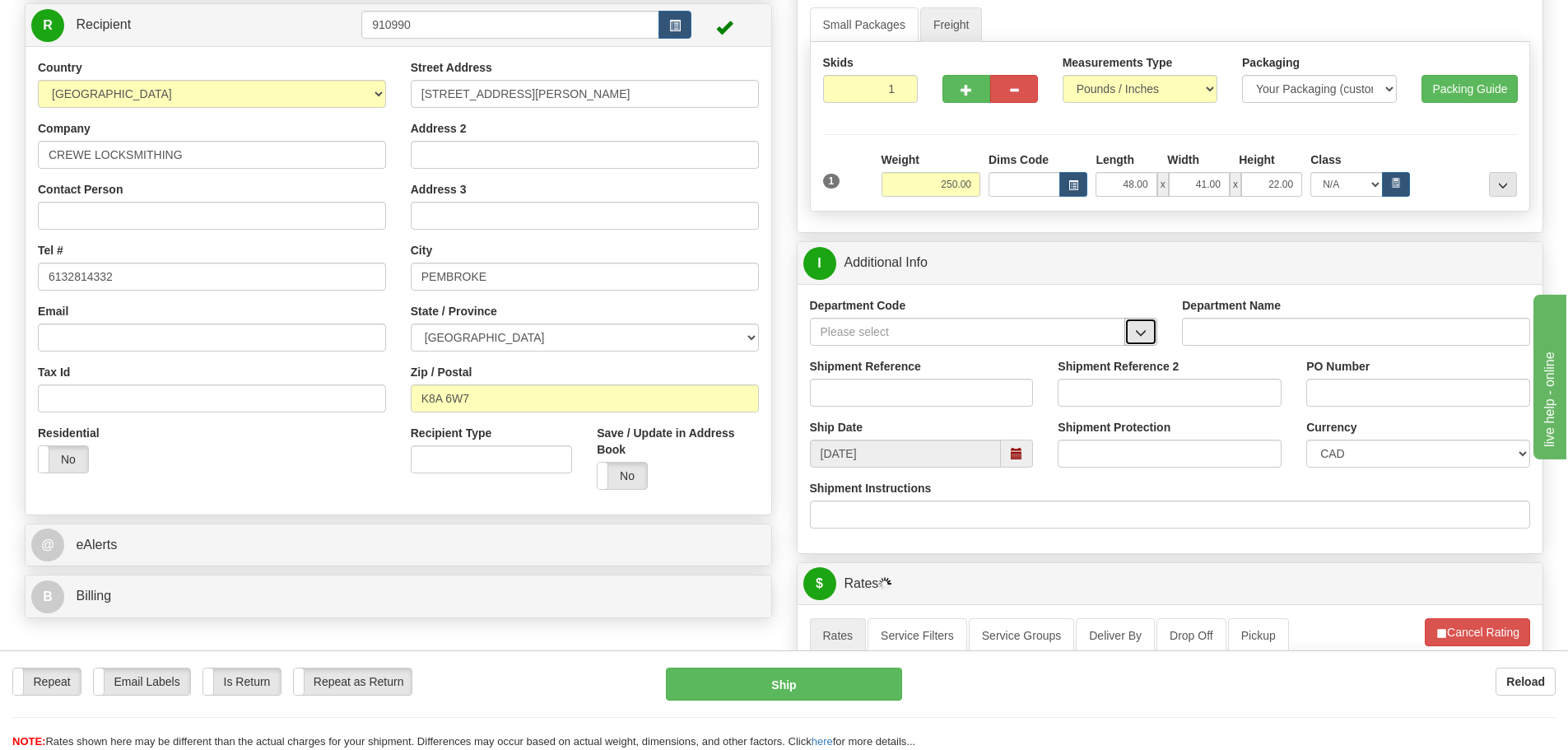
click at [1147, 333] on span "button" at bounding box center [1141, 333] width 12 height 11
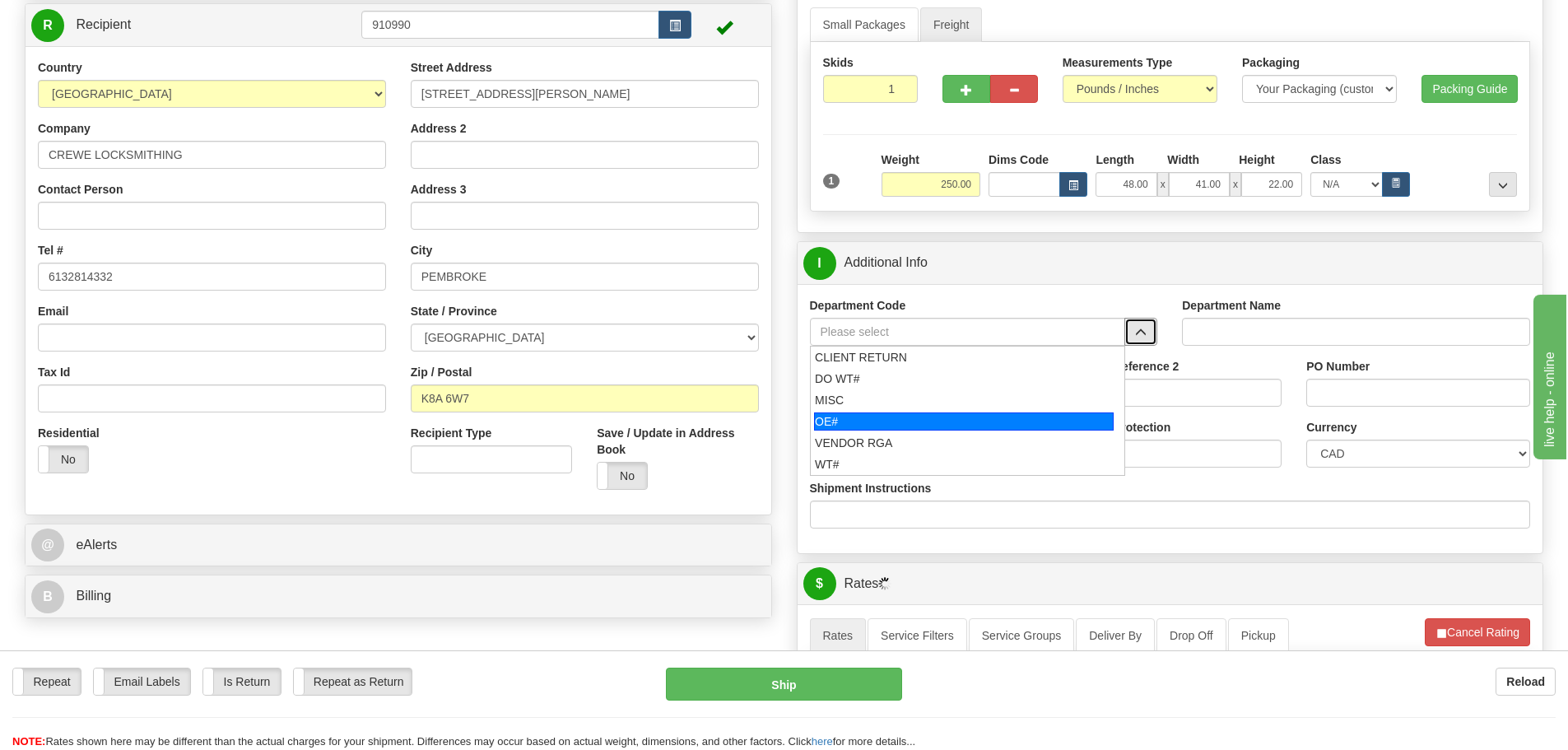
click at [981, 415] on div "OE#" at bounding box center [964, 421] width 299 height 18
type input "OE#"
type input "ORDERS"
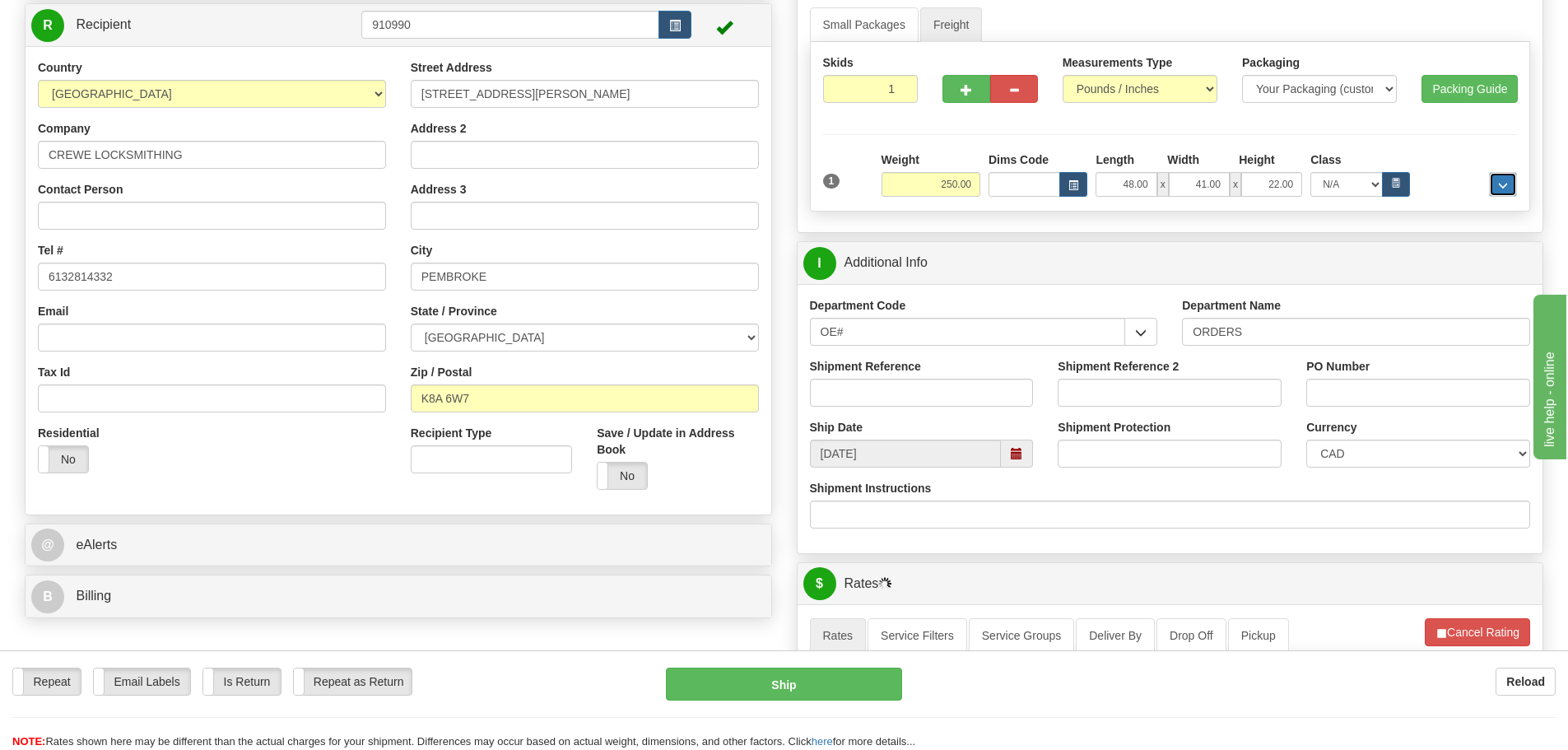
click at [1489, 183] on button "..." at bounding box center [1503, 184] width 28 height 25
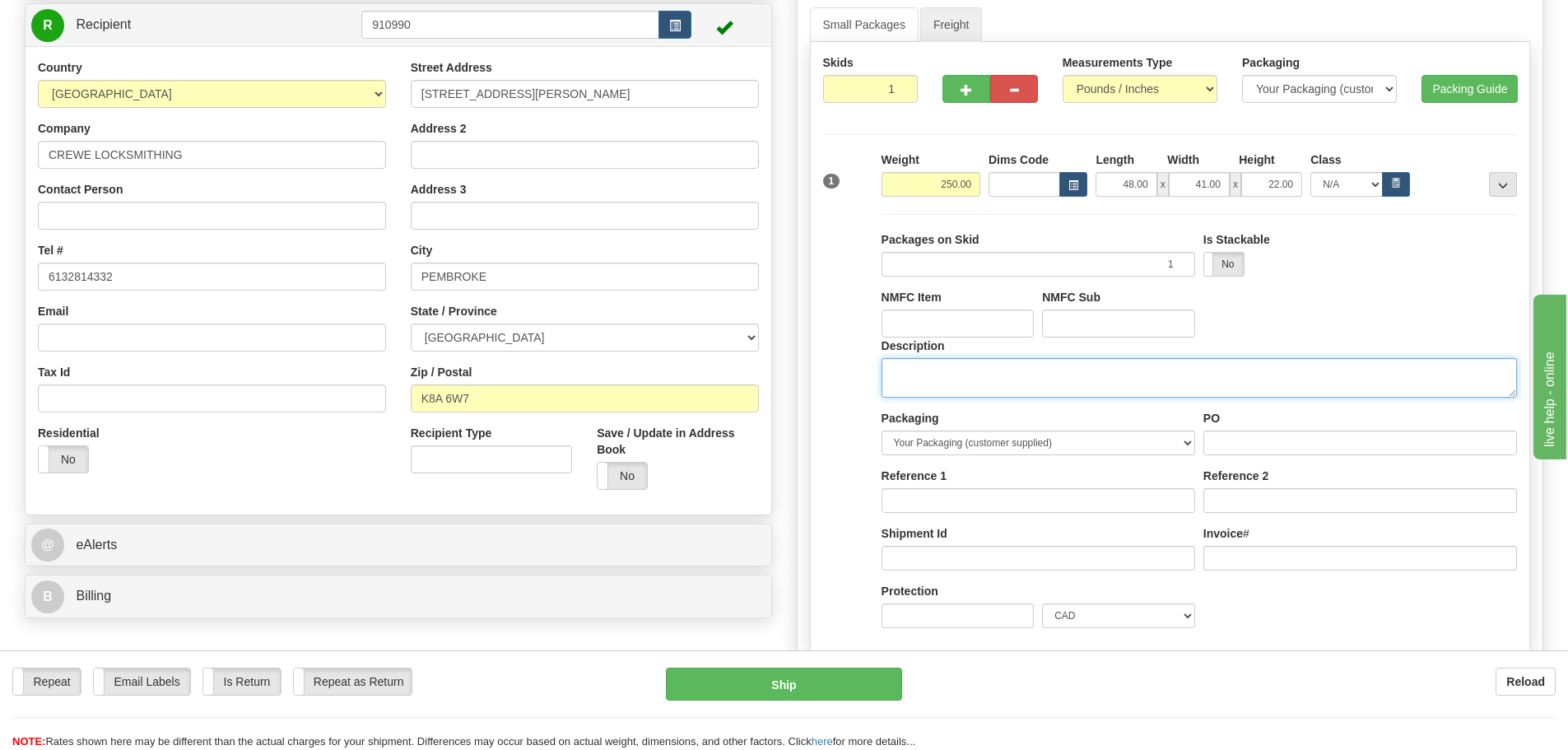
click at [1134, 381] on textarea "Description" at bounding box center [1200, 378] width 636 height 39
type textarea "d"
type textarea "DOOR HARDWARE"
click at [1493, 182] on button "..." at bounding box center [1503, 184] width 28 height 25
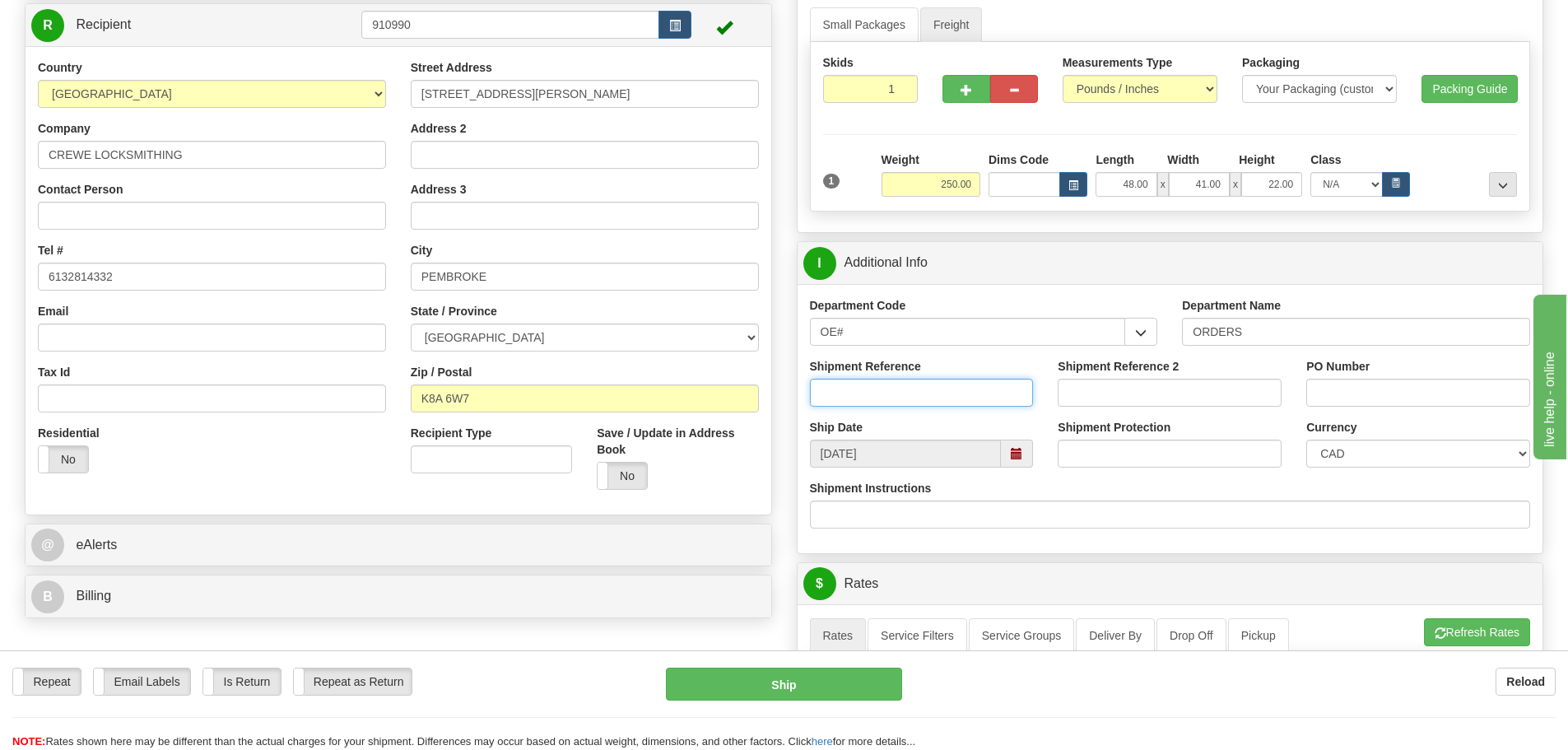
click at [928, 405] on input "Shipment Reference" at bounding box center [921, 393] width 223 height 28
type input "10201961-00"
click at [1078, 392] on input "Shipment Reference 2" at bounding box center [1169, 393] width 223 height 28
type input "10204153-00"
click at [1310, 385] on input "PO Number" at bounding box center [1417, 393] width 223 height 28
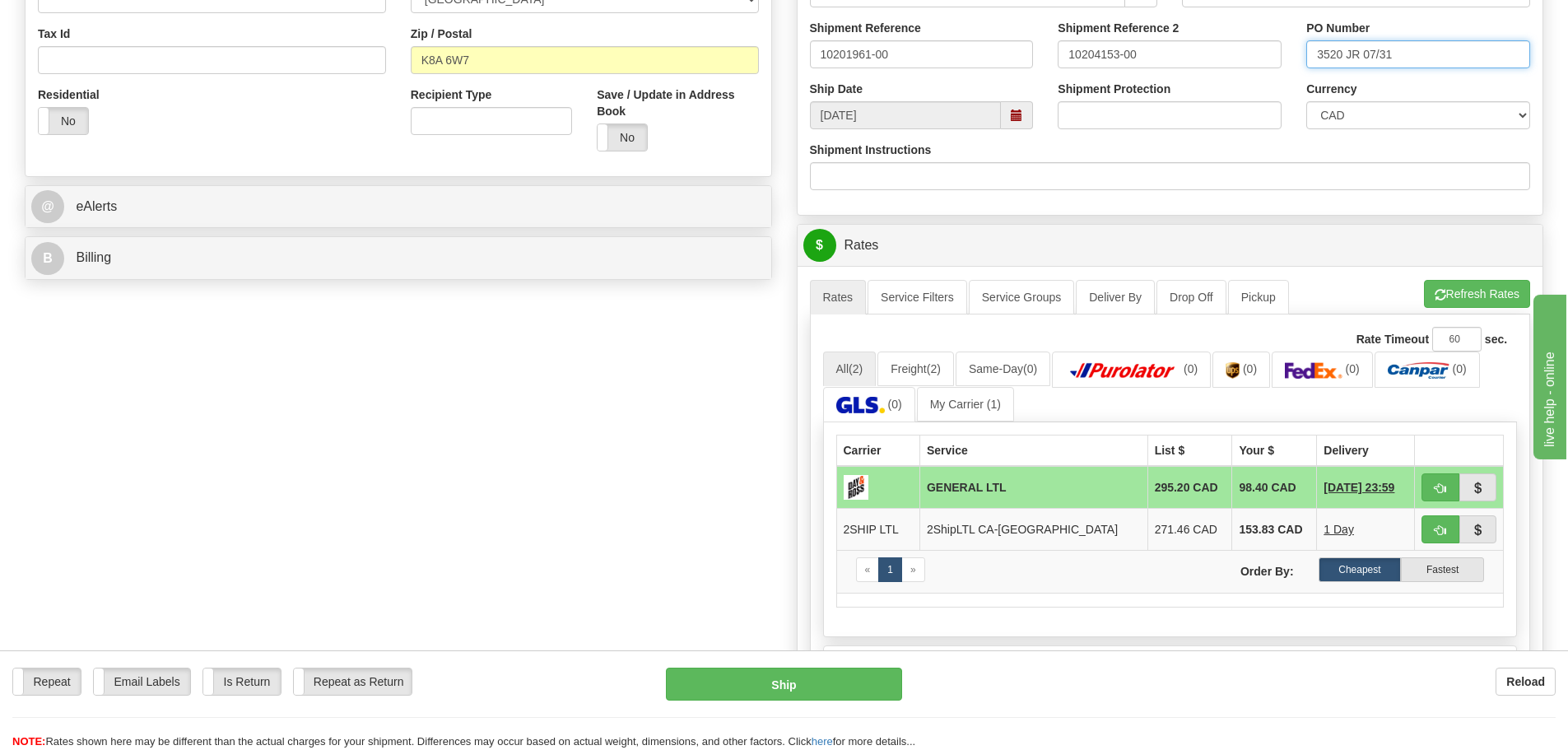
scroll to position [576, 0]
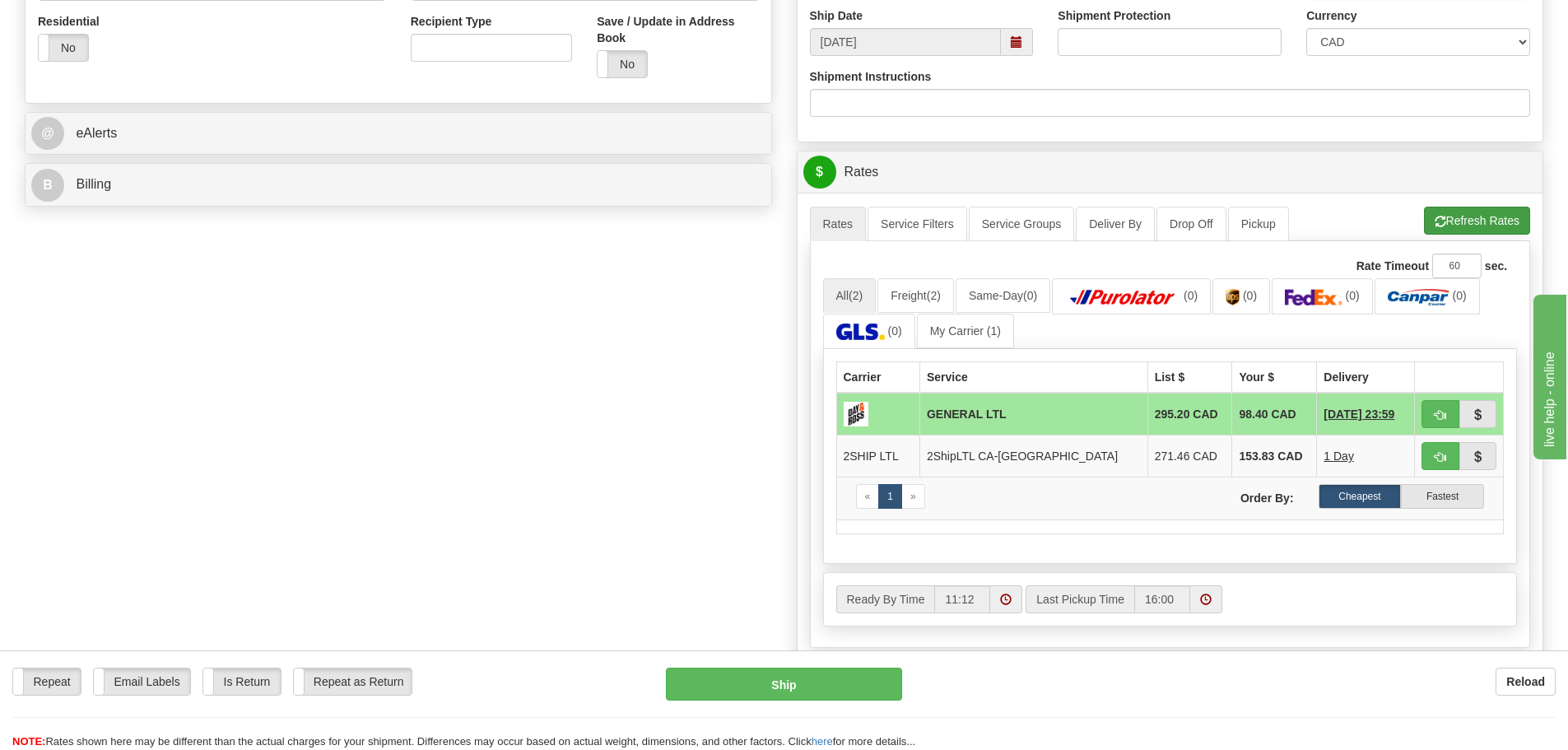
type input "3520 JR 07/31"
click at [1468, 225] on button "Refresh Rates" at bounding box center [1477, 220] width 106 height 28
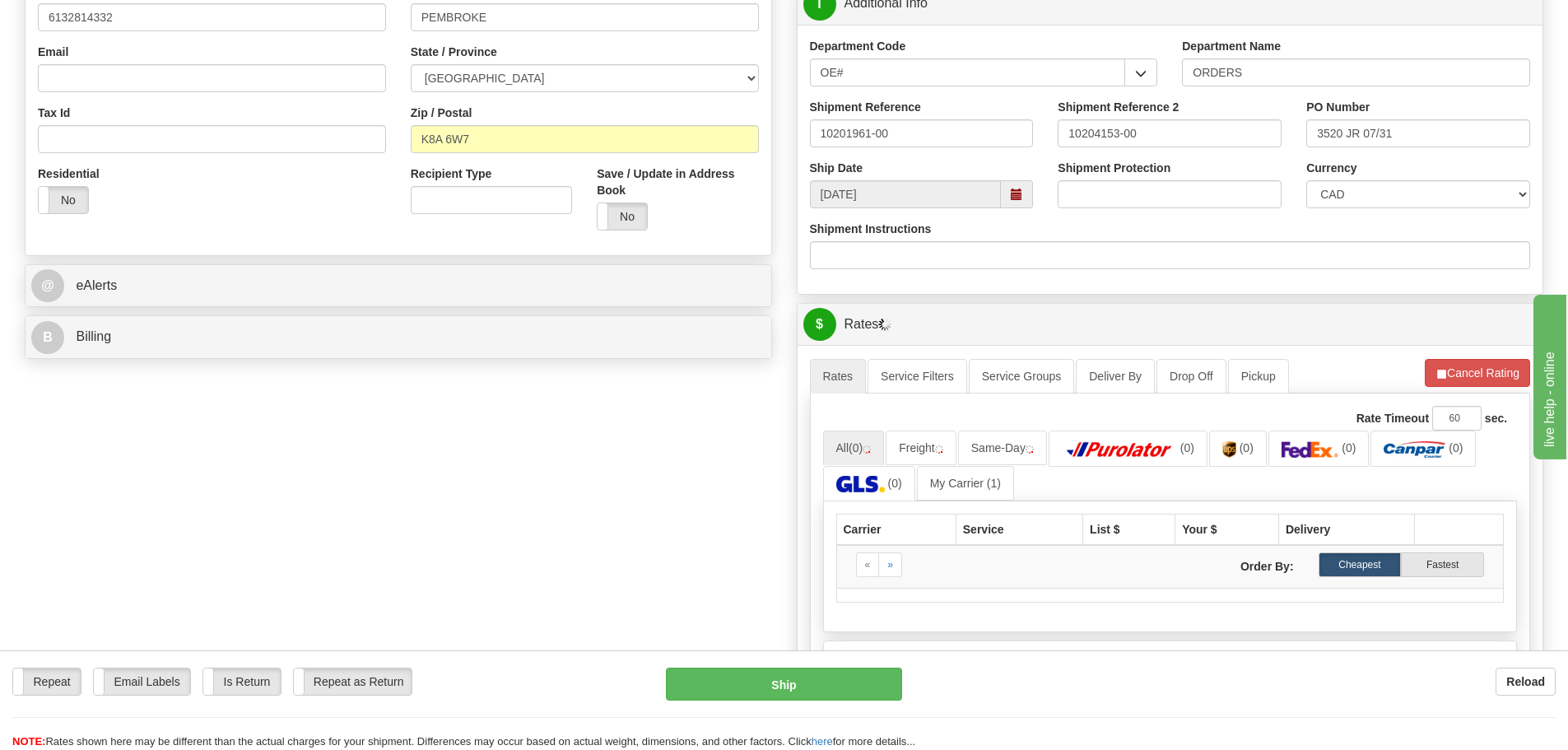
scroll to position [411, 0]
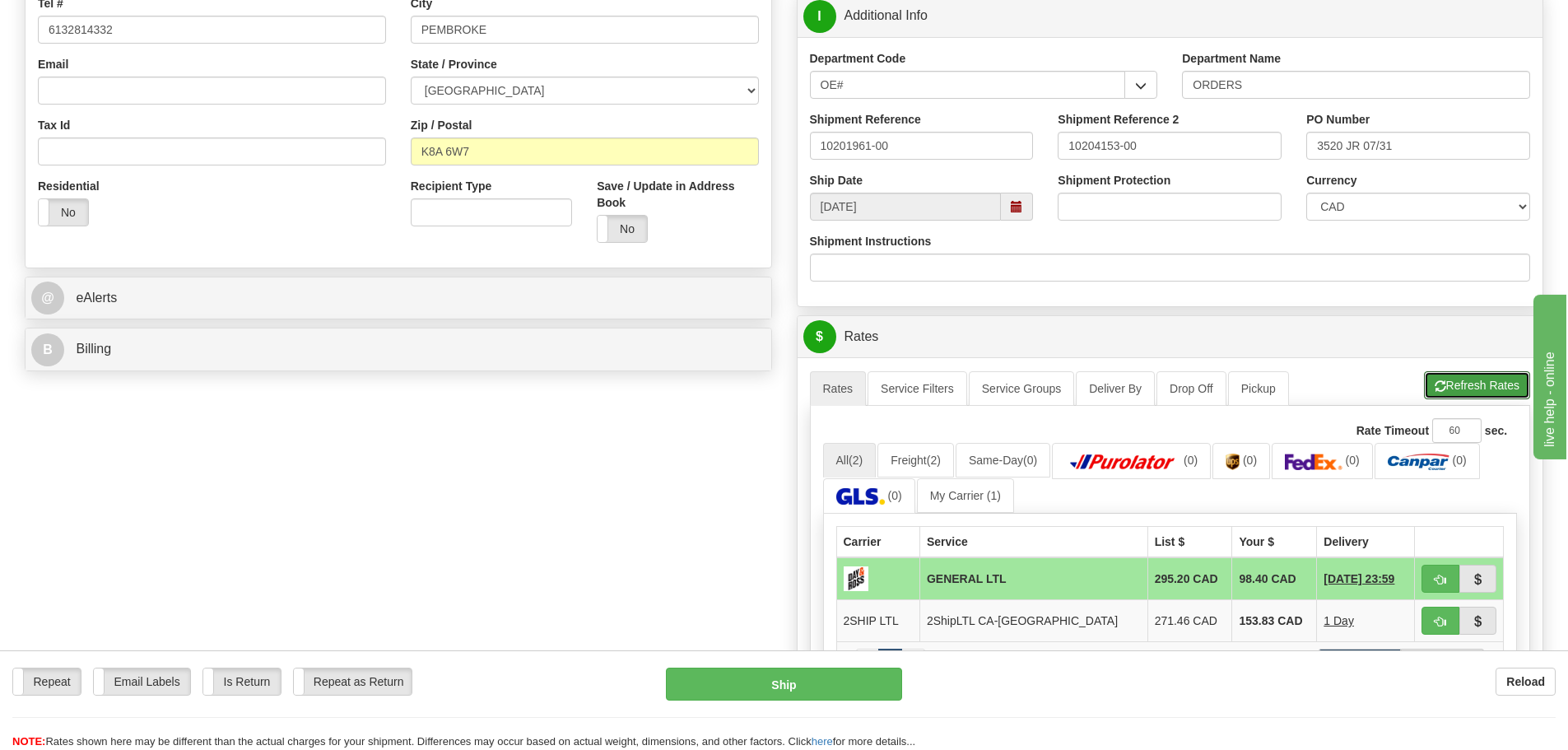
click at [1488, 385] on button "Refresh Rates" at bounding box center [1477, 385] width 106 height 28
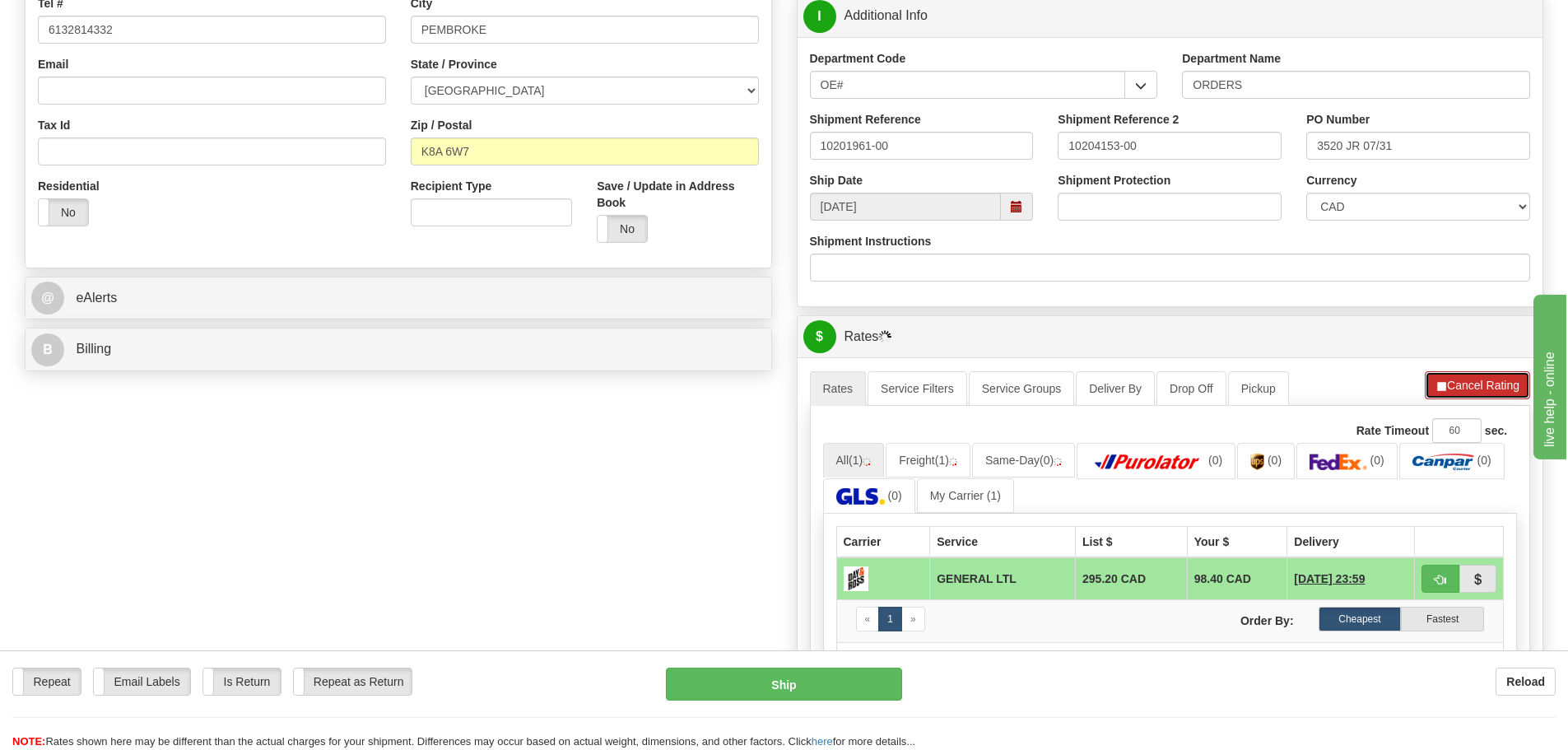
click at [1486, 388] on button "Cancel Rating" at bounding box center [1477, 385] width 105 height 28
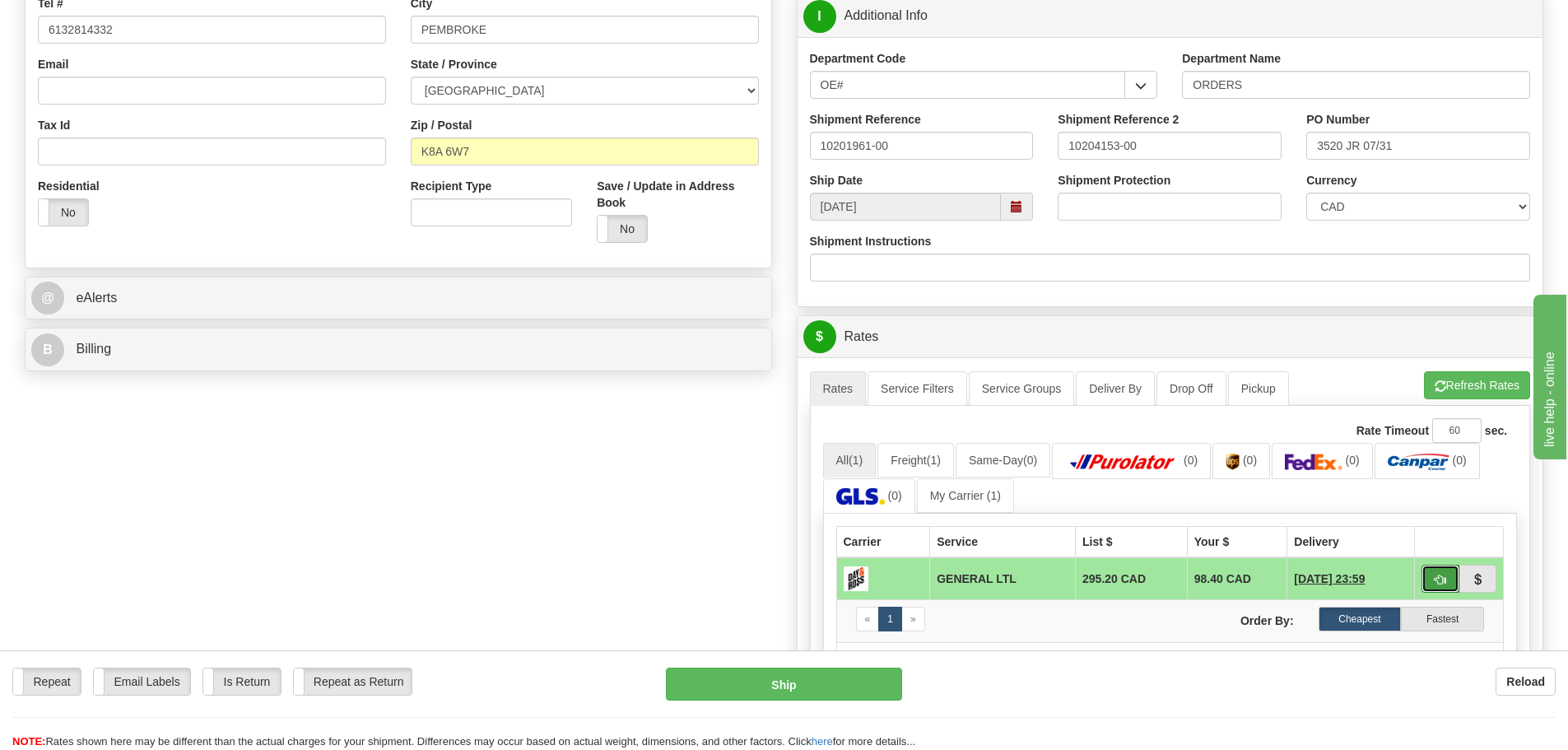
click at [1445, 580] on span "button" at bounding box center [1441, 580] width 12 height 11
type input "GL"
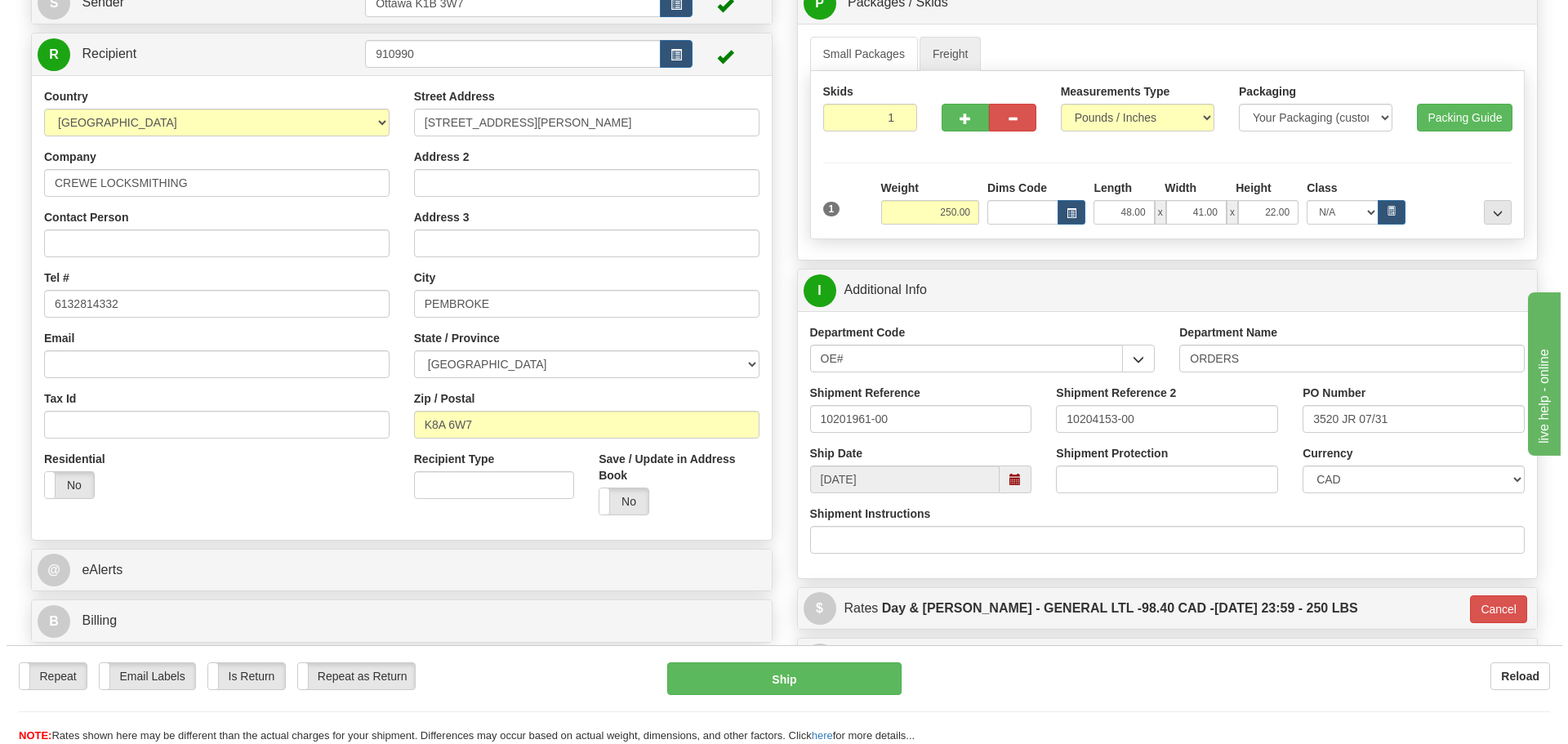
scroll to position [163, 0]
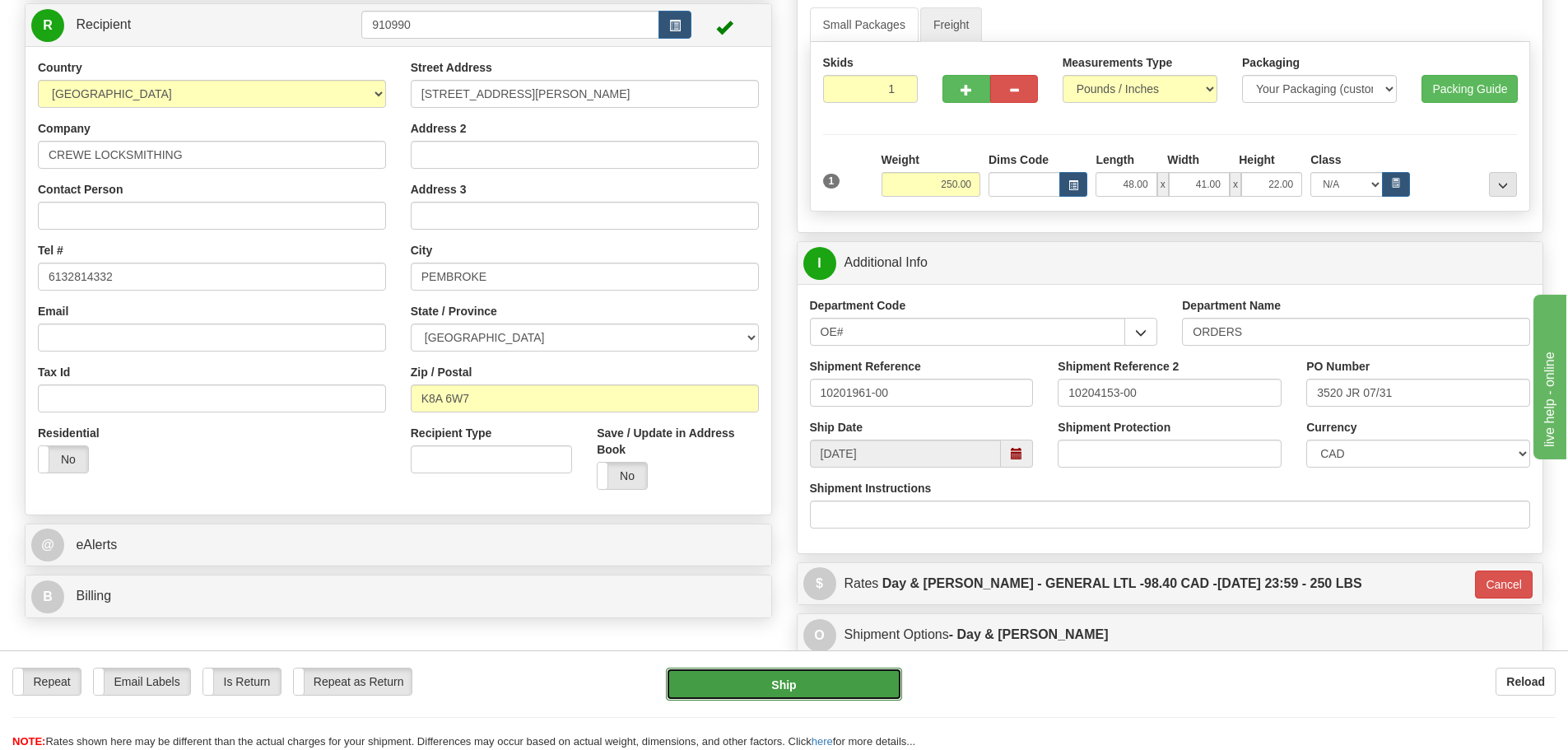
click at [889, 701] on button "Ship" at bounding box center [784, 683] width 236 height 32
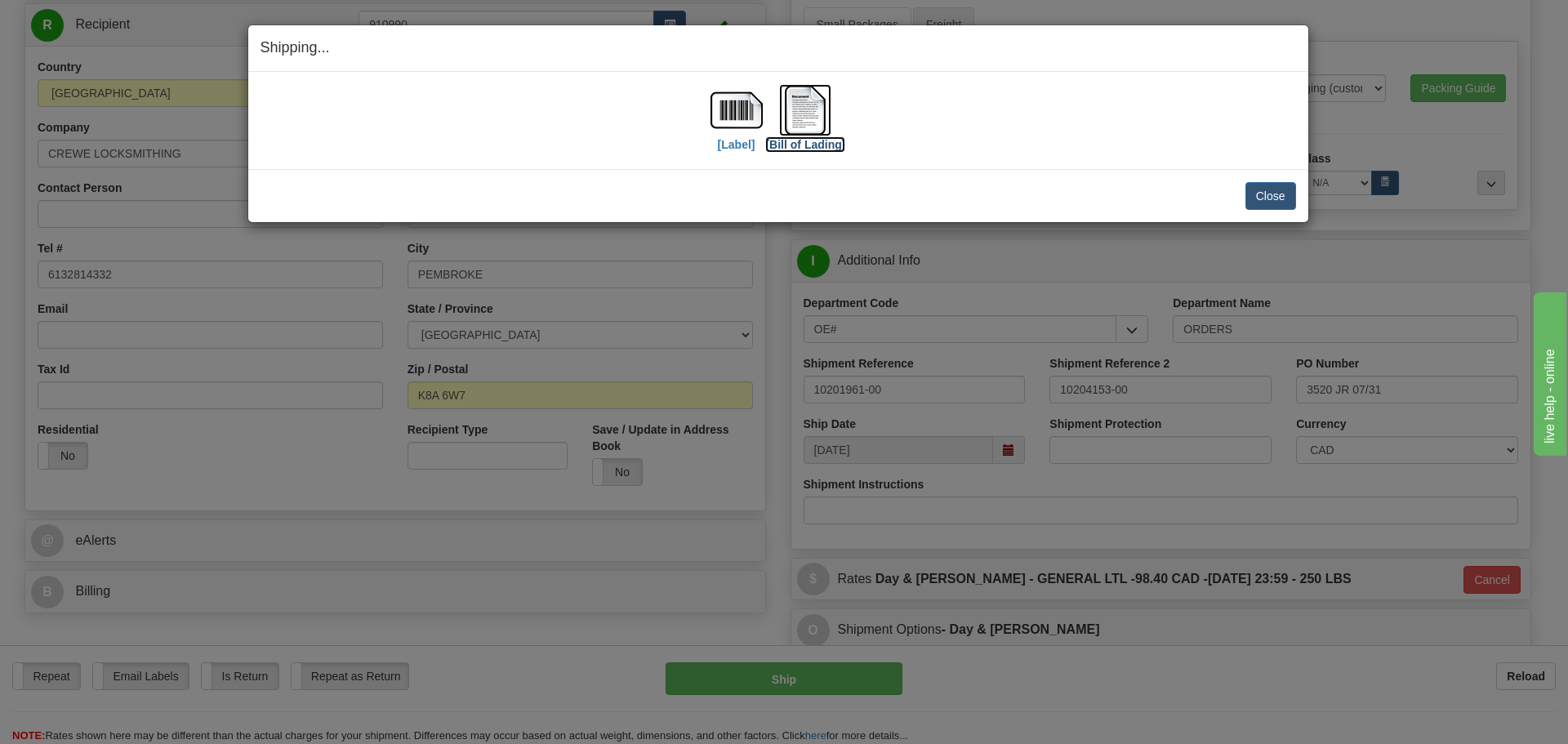
click at [802, 147] on label "[Bill of Lading]" at bounding box center [805, 145] width 80 height 17
click at [718, 137] on label "[Label]" at bounding box center [736, 145] width 37 height 17
click at [1283, 197] on button "Close" at bounding box center [1270, 195] width 51 height 27
